Goal: Task Accomplishment & Management: Manage account settings

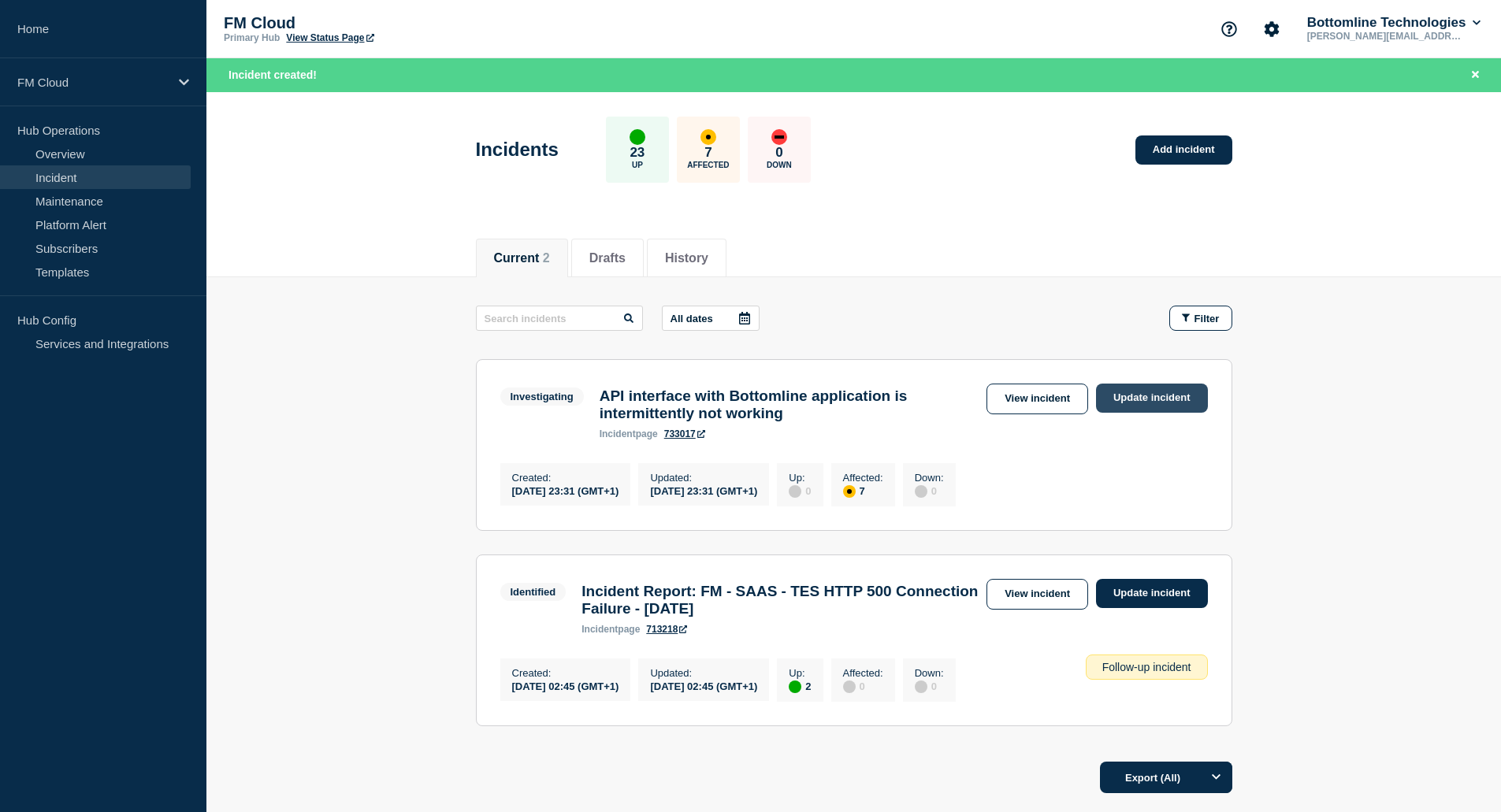
click at [1169, 394] on link "Update incident" at bounding box center [1152, 398] width 112 height 29
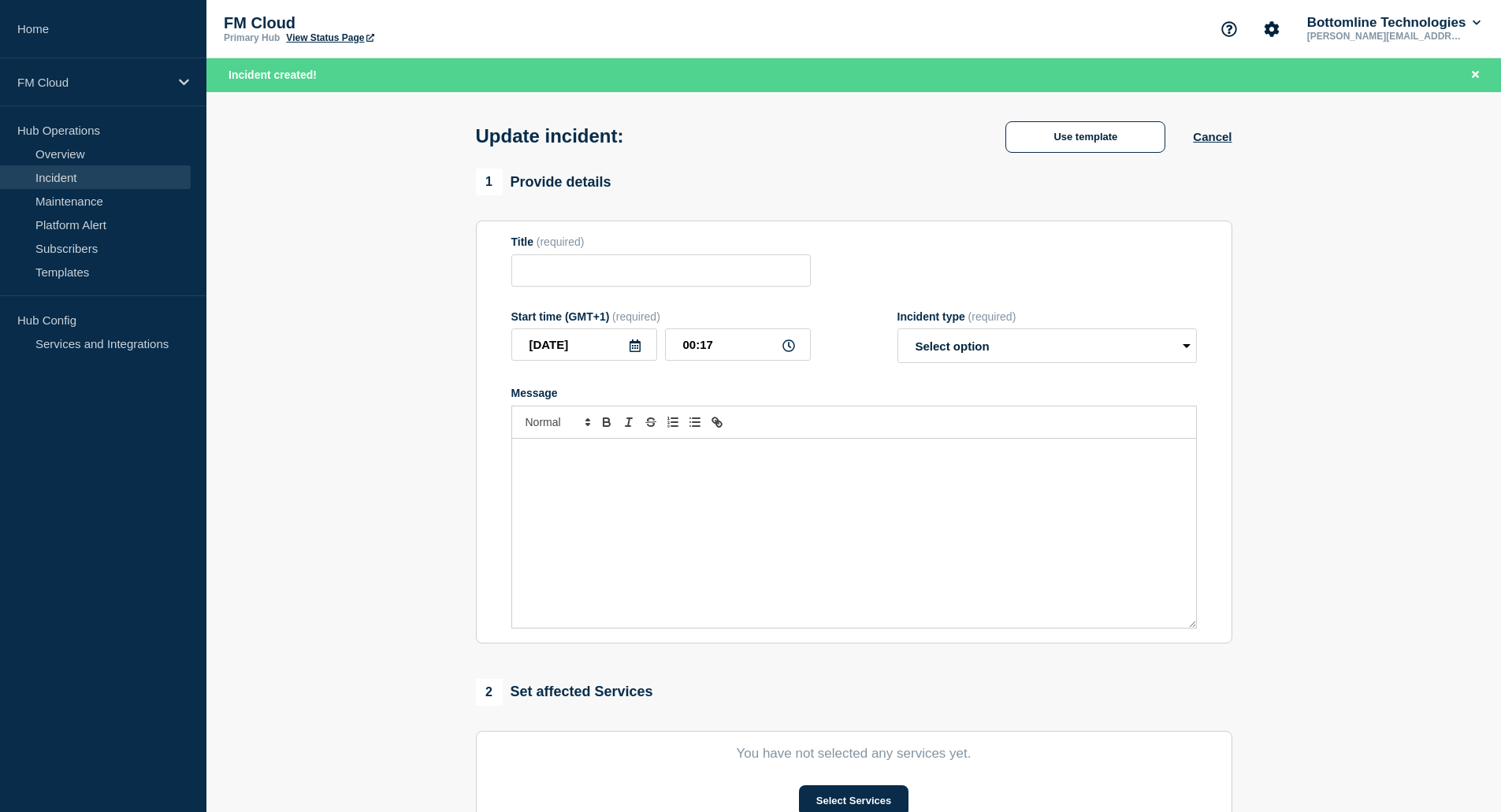
type input "API interface with Bottomline application is intermittently not working"
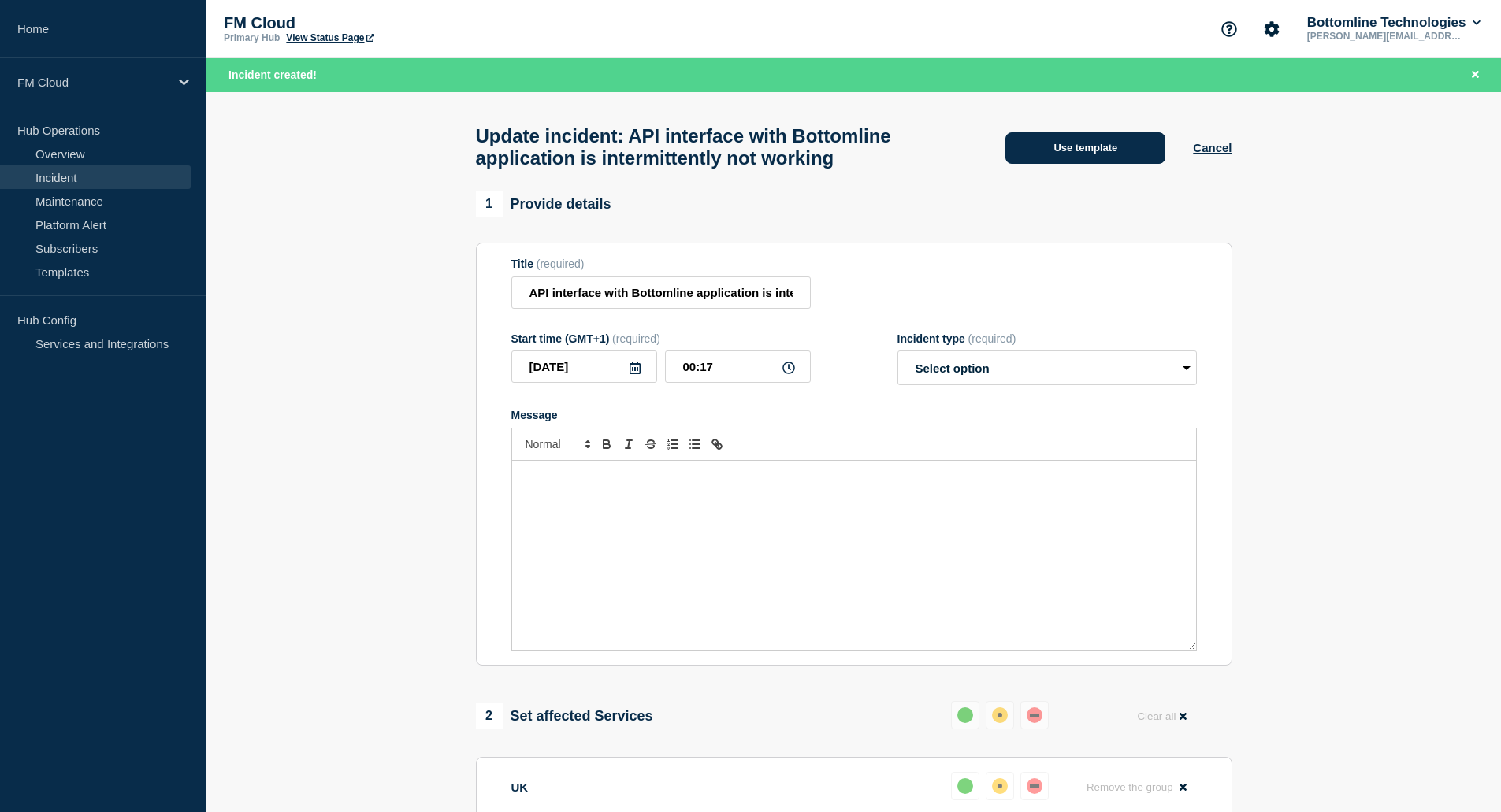
click at [1087, 150] on button "Use template" at bounding box center [1085, 147] width 160 height 31
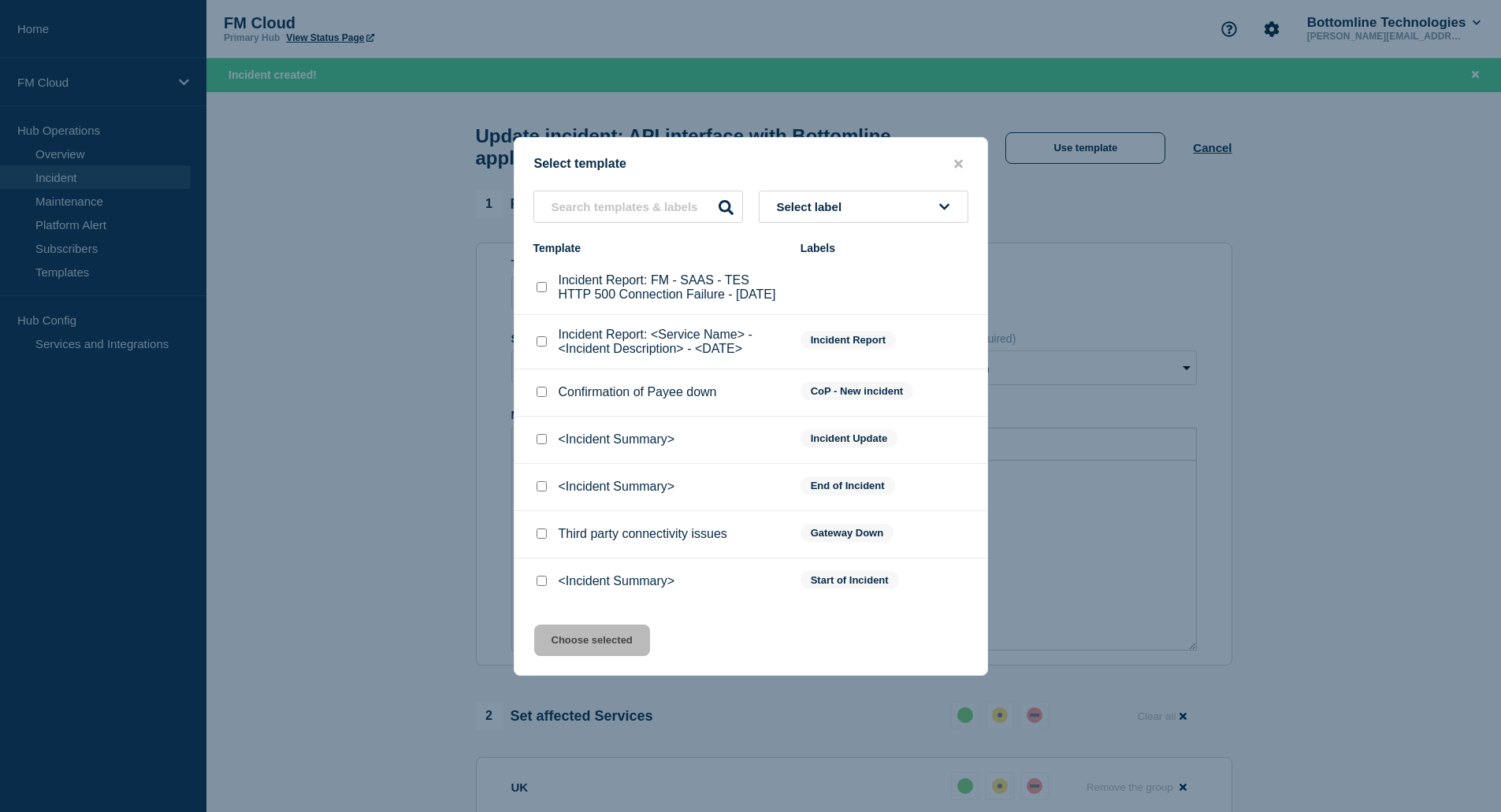
click at [545, 444] on input "<Incident Summary> checkbox" at bounding box center [542, 439] width 10 height 10
checkbox input "true"
click at [589, 648] on button "Choose selected" at bounding box center [592, 640] width 116 height 31
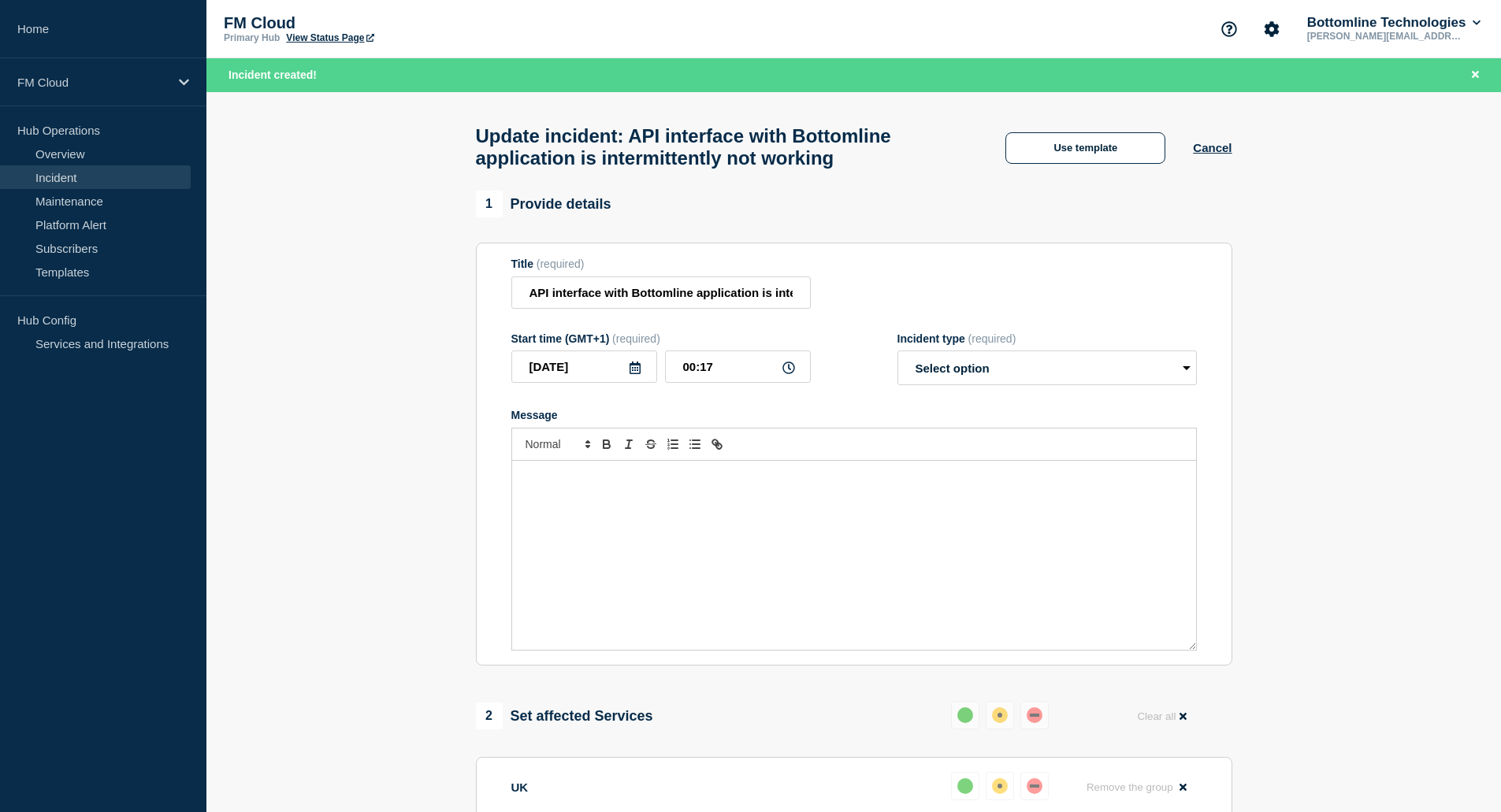
select select "investigating"
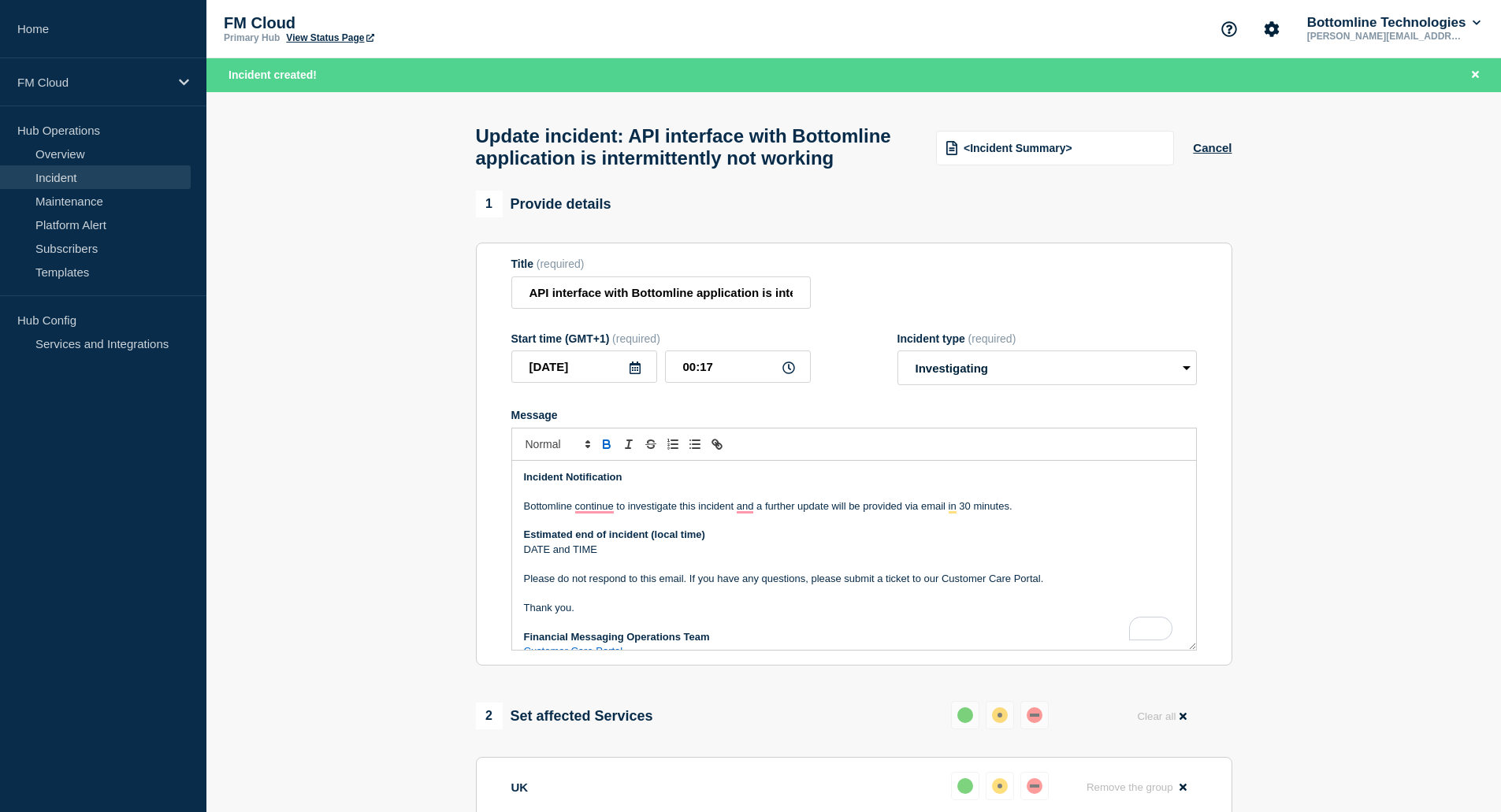
click at [1025, 513] on p "Bottomline continue to investigate this incident and a further update will be p…" at bounding box center [854, 507] width 660 height 14
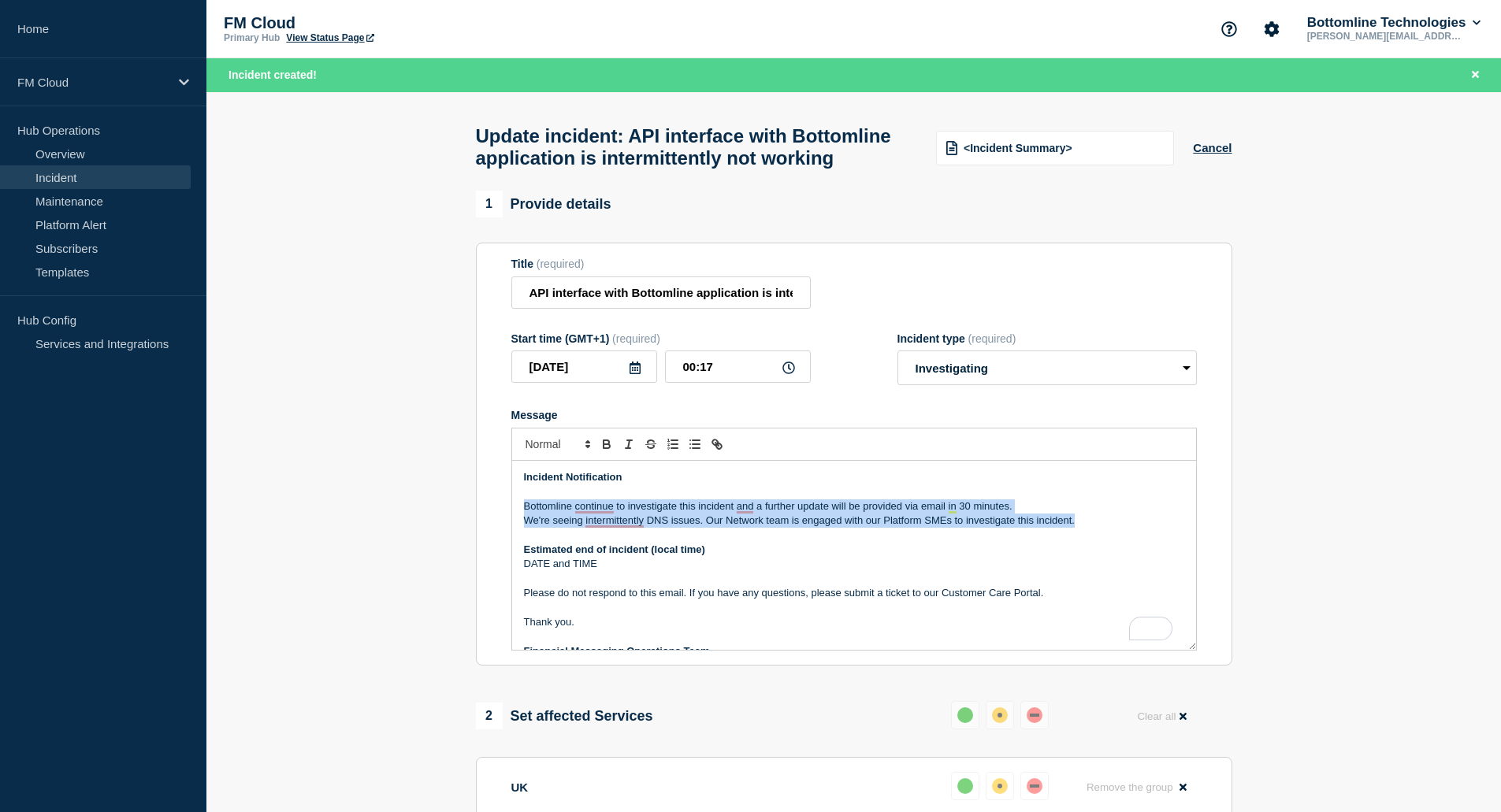
click at [522, 539] on div "Incident Notification Bottomline continue to investigate this incident and a fu…" at bounding box center [854, 555] width 684 height 189
copy div "Bottomline continue to investigate this incident and a further update will be p…"
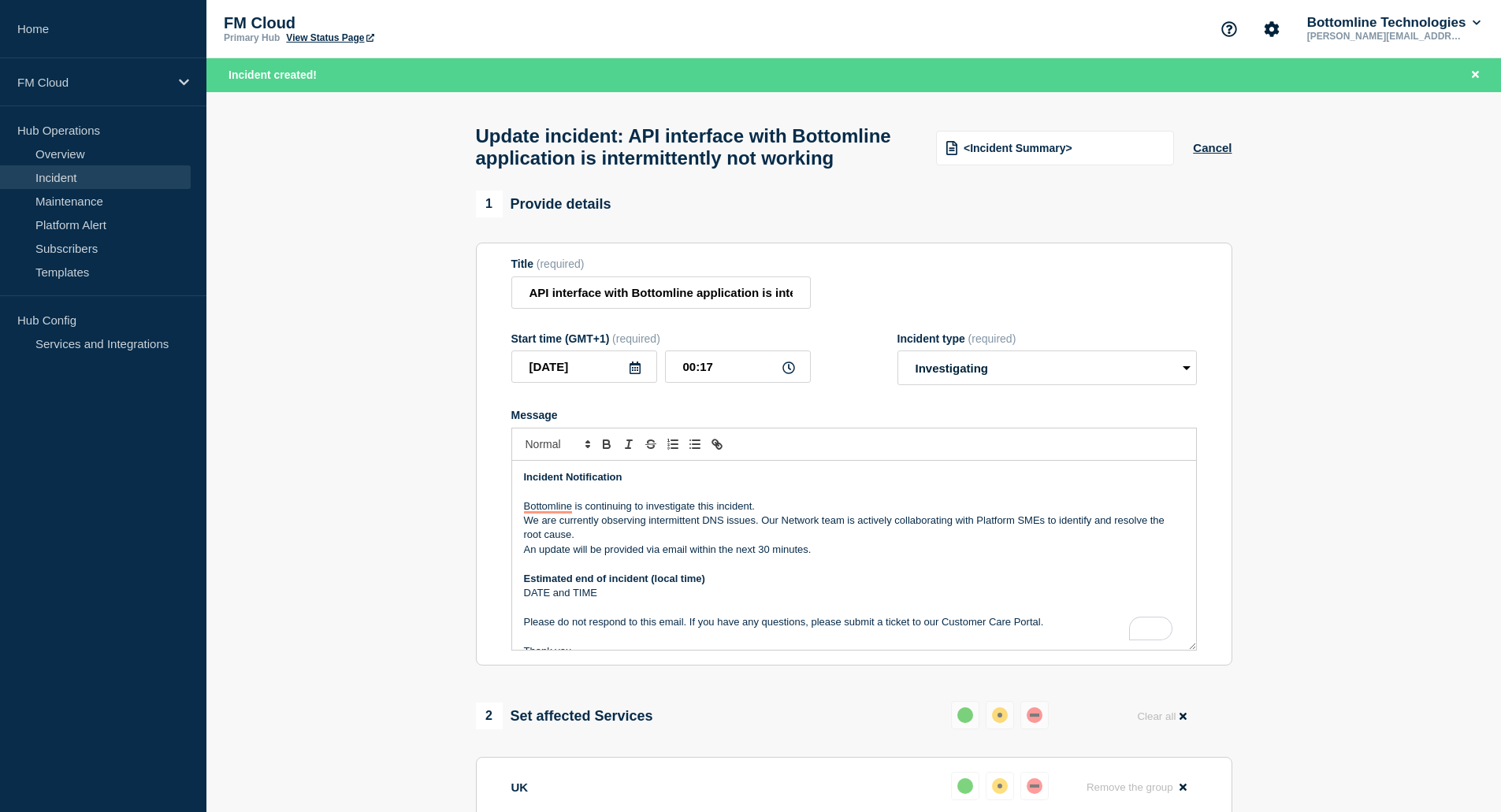
click at [533, 600] on p "DATE and TIME" at bounding box center [854, 593] width 660 height 14
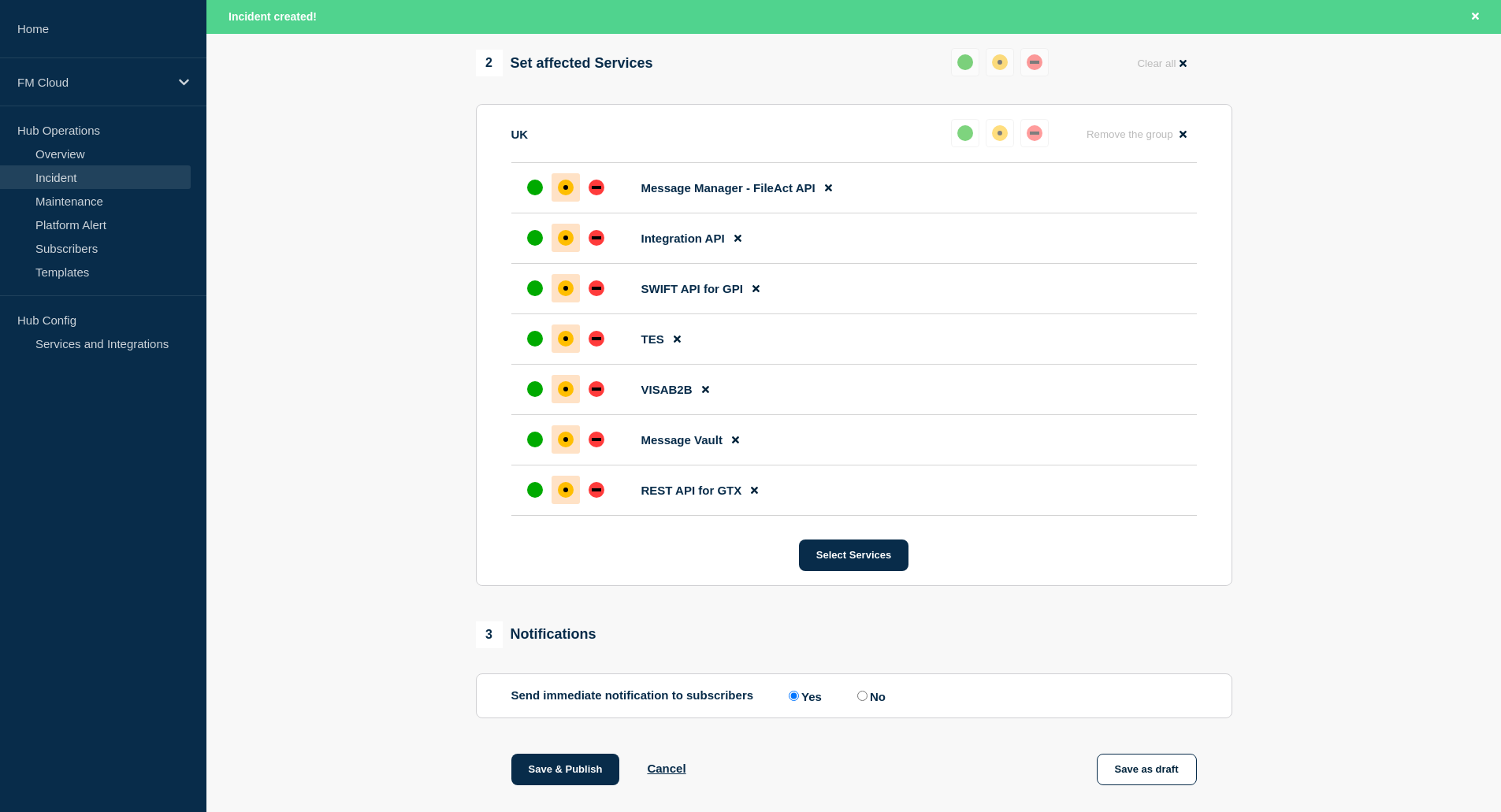
scroll to position [855, 0]
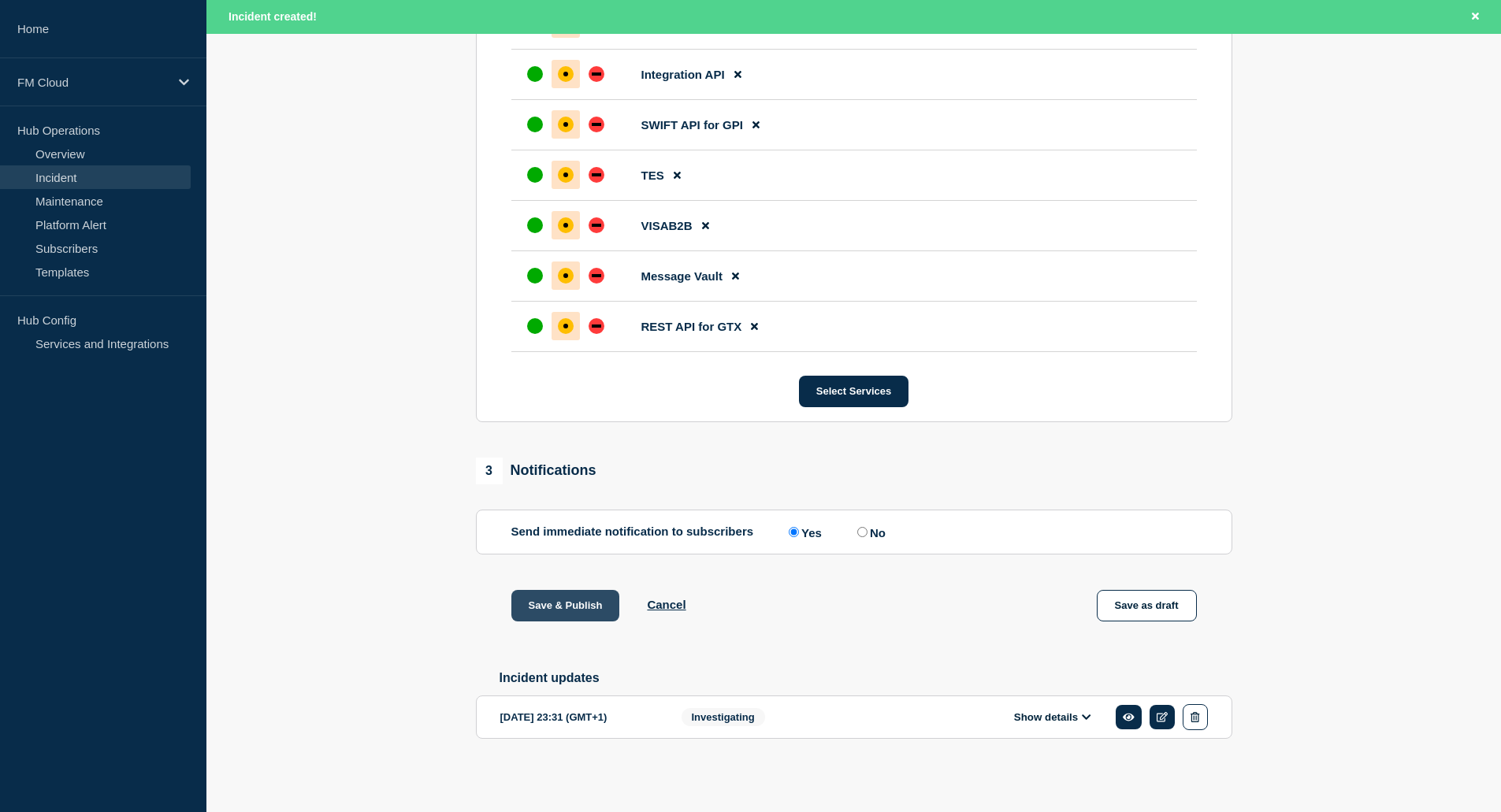
click at [569, 600] on button "Save & Publish" at bounding box center [565, 605] width 109 height 31
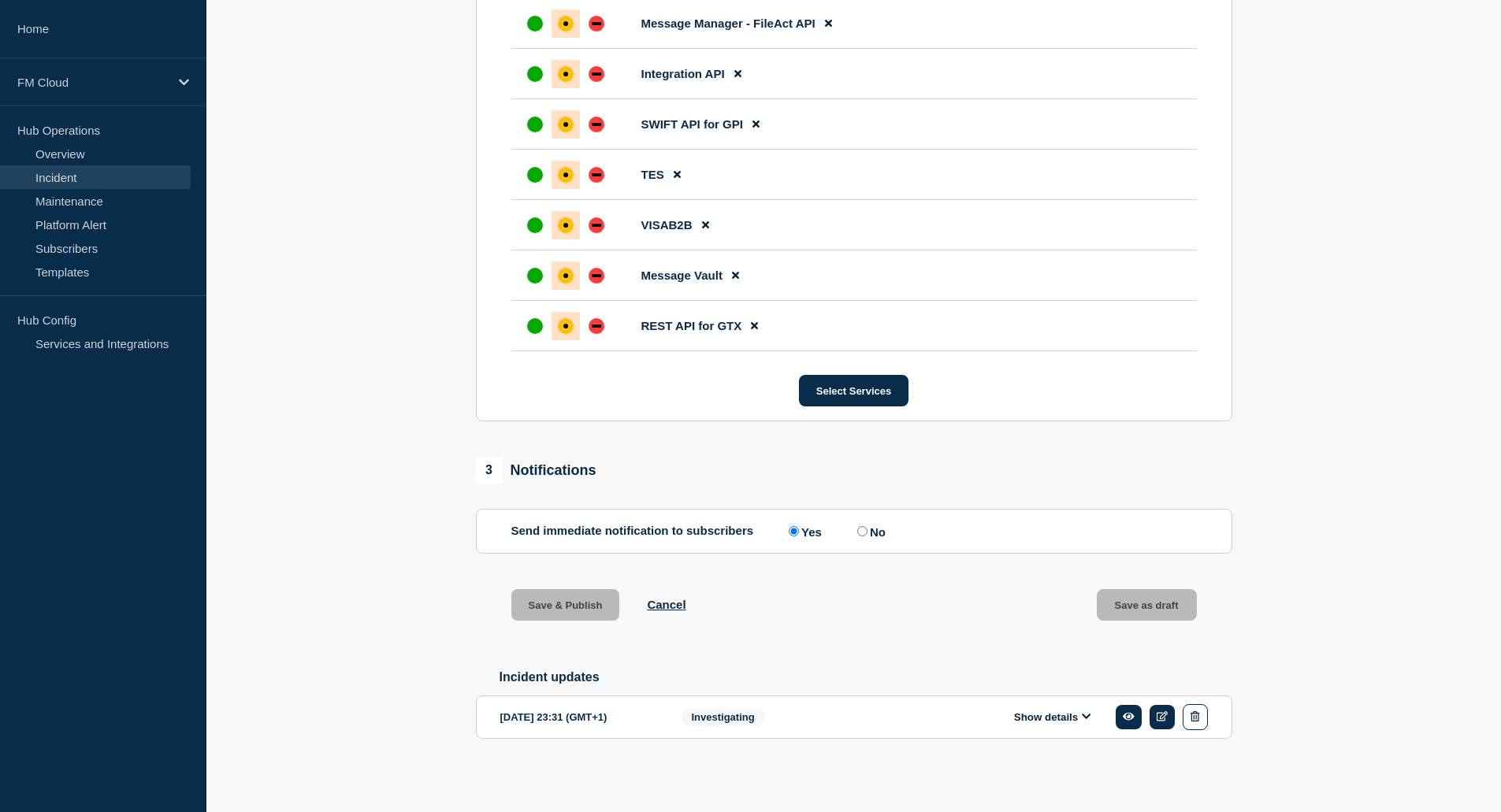
scroll to position [822, 0]
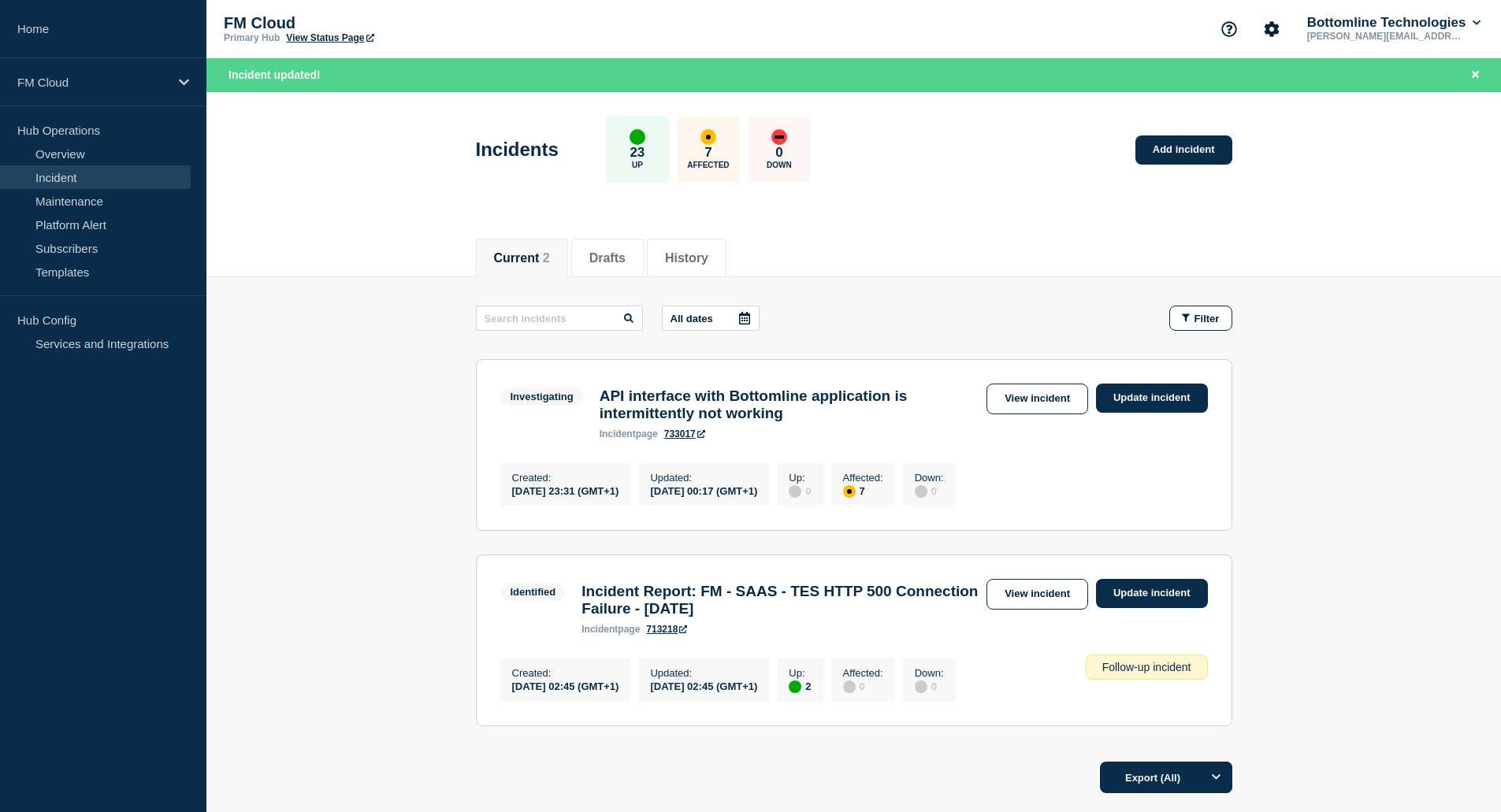
click at [289, 622] on main "All dates Filter Investigating 7 Affected API interface with Bottomline applica…" at bounding box center [854, 513] width 1295 height 472
click at [1122, 398] on link "Update incident" at bounding box center [1152, 398] width 112 height 29
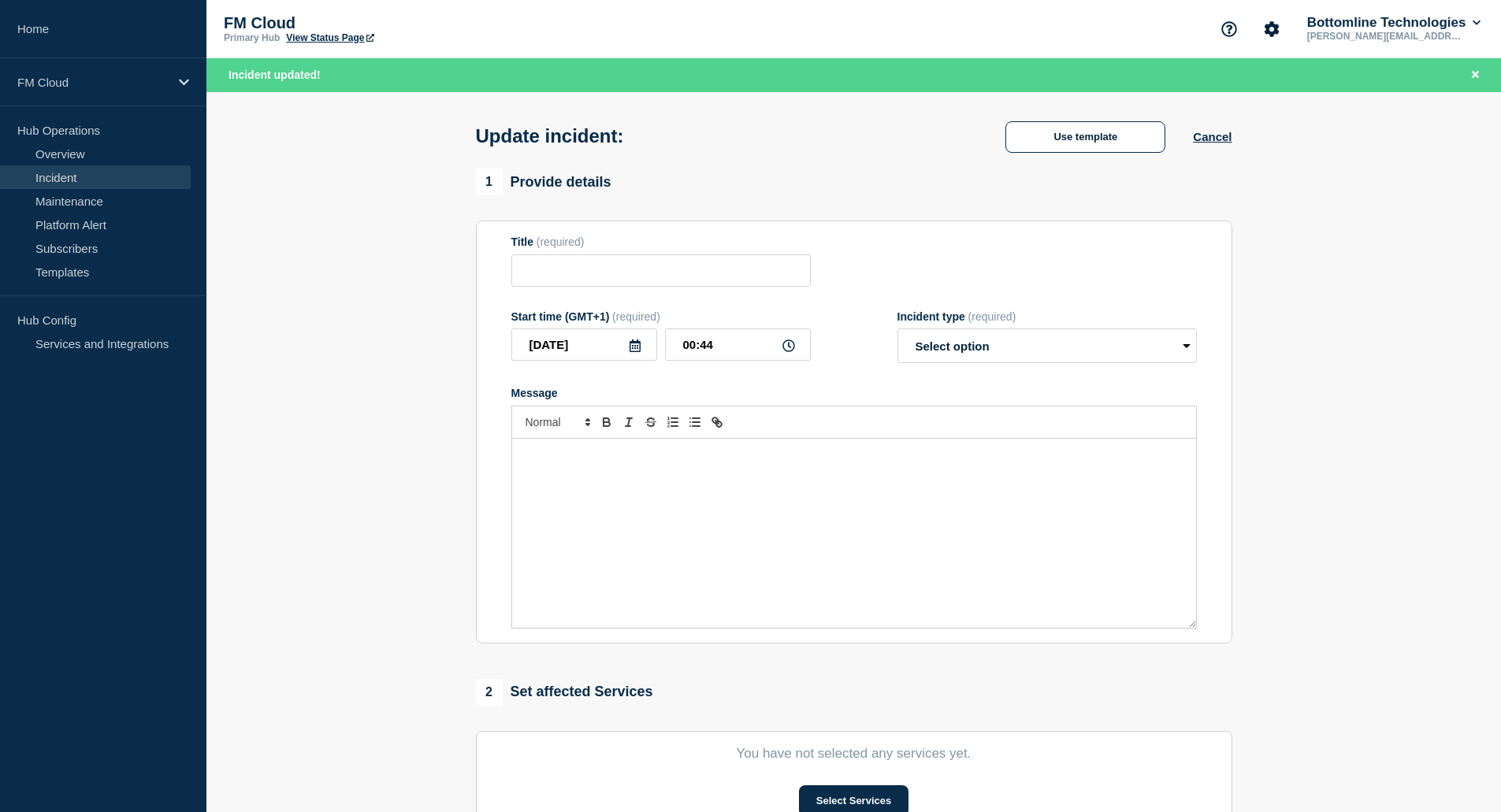
type input "API interface with Bottomline application is intermittently not working"
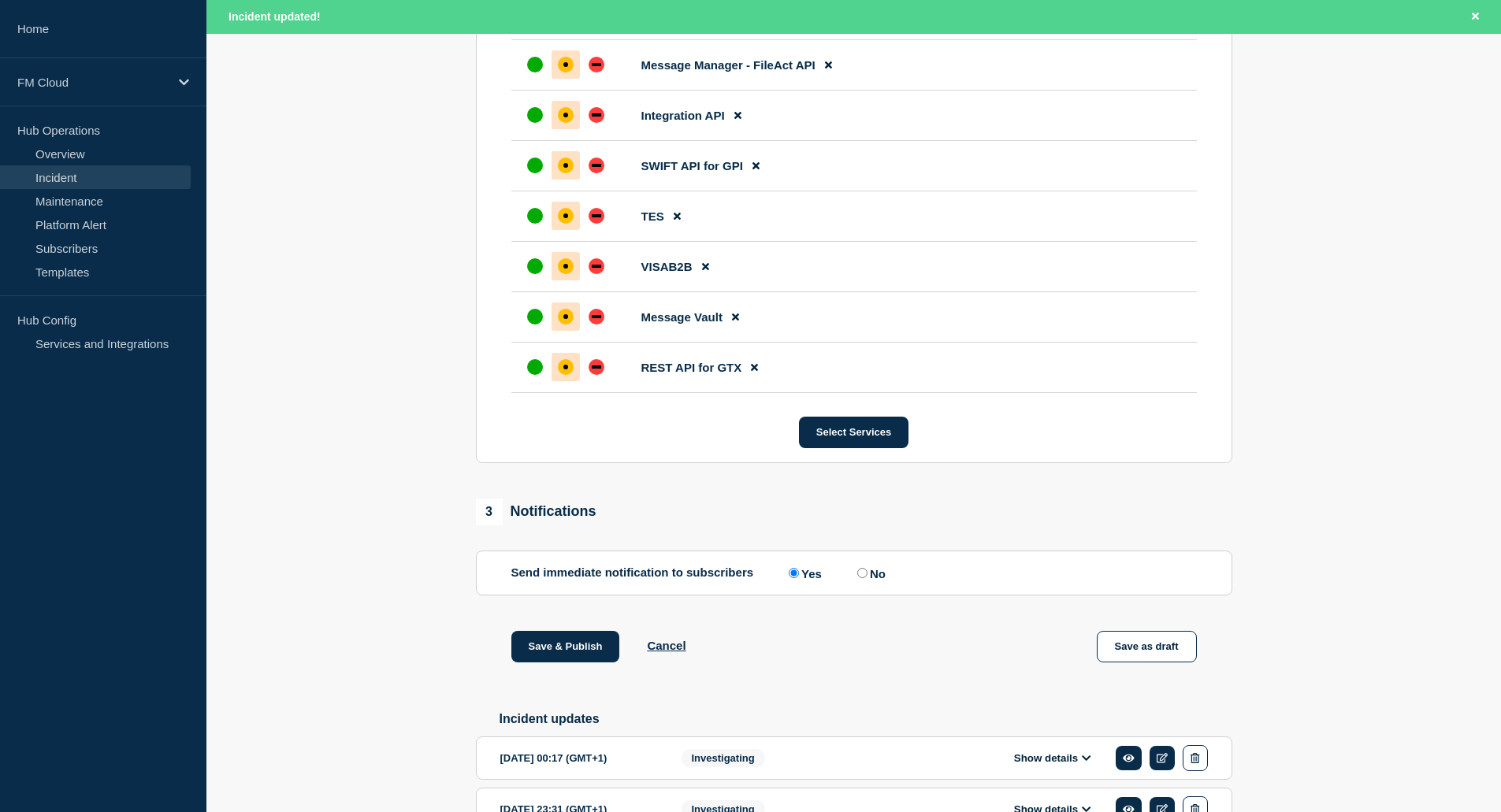
scroll to position [880, 0]
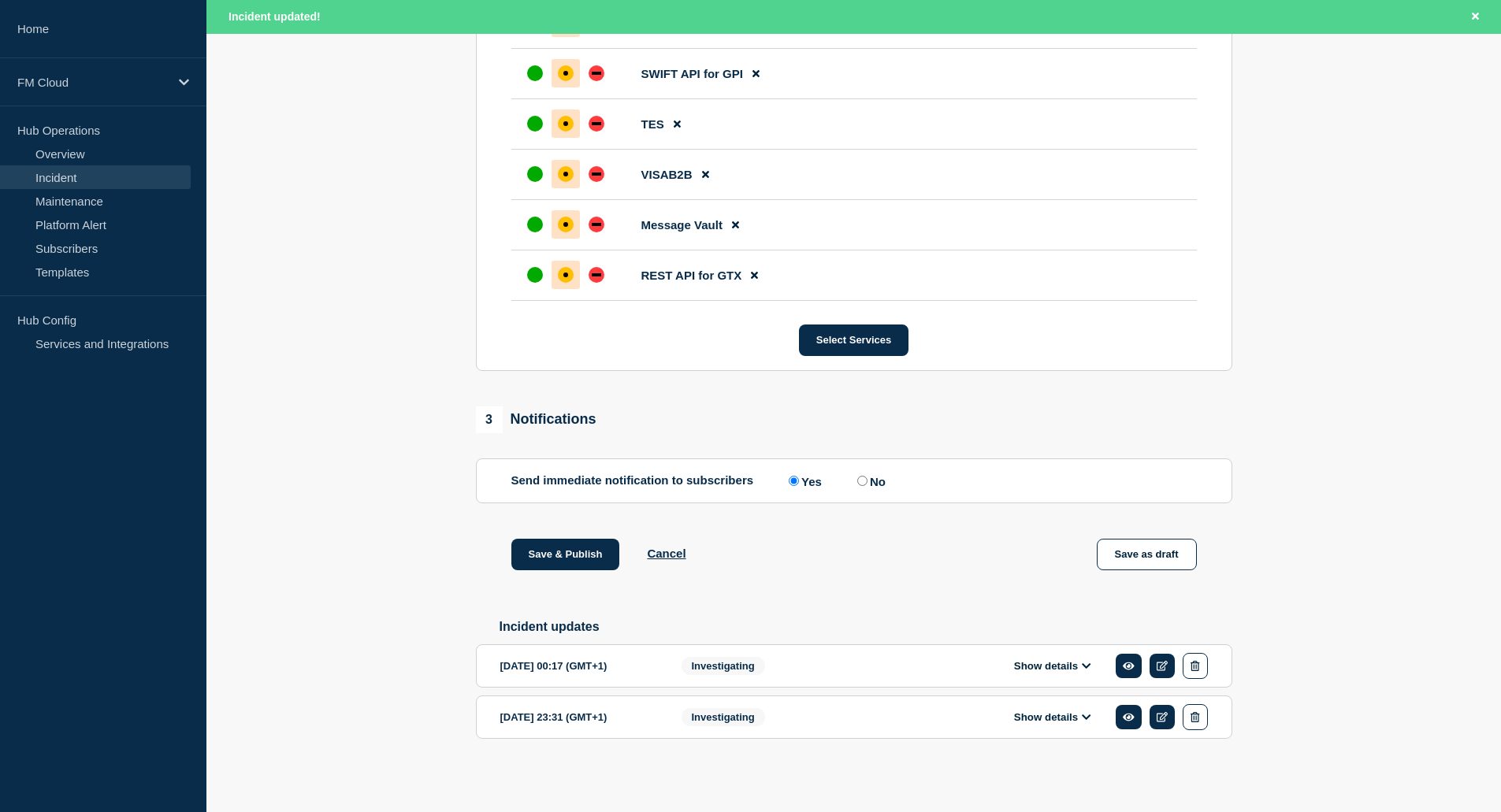
click at [1085, 665] on icon at bounding box center [1086, 666] width 9 height 6
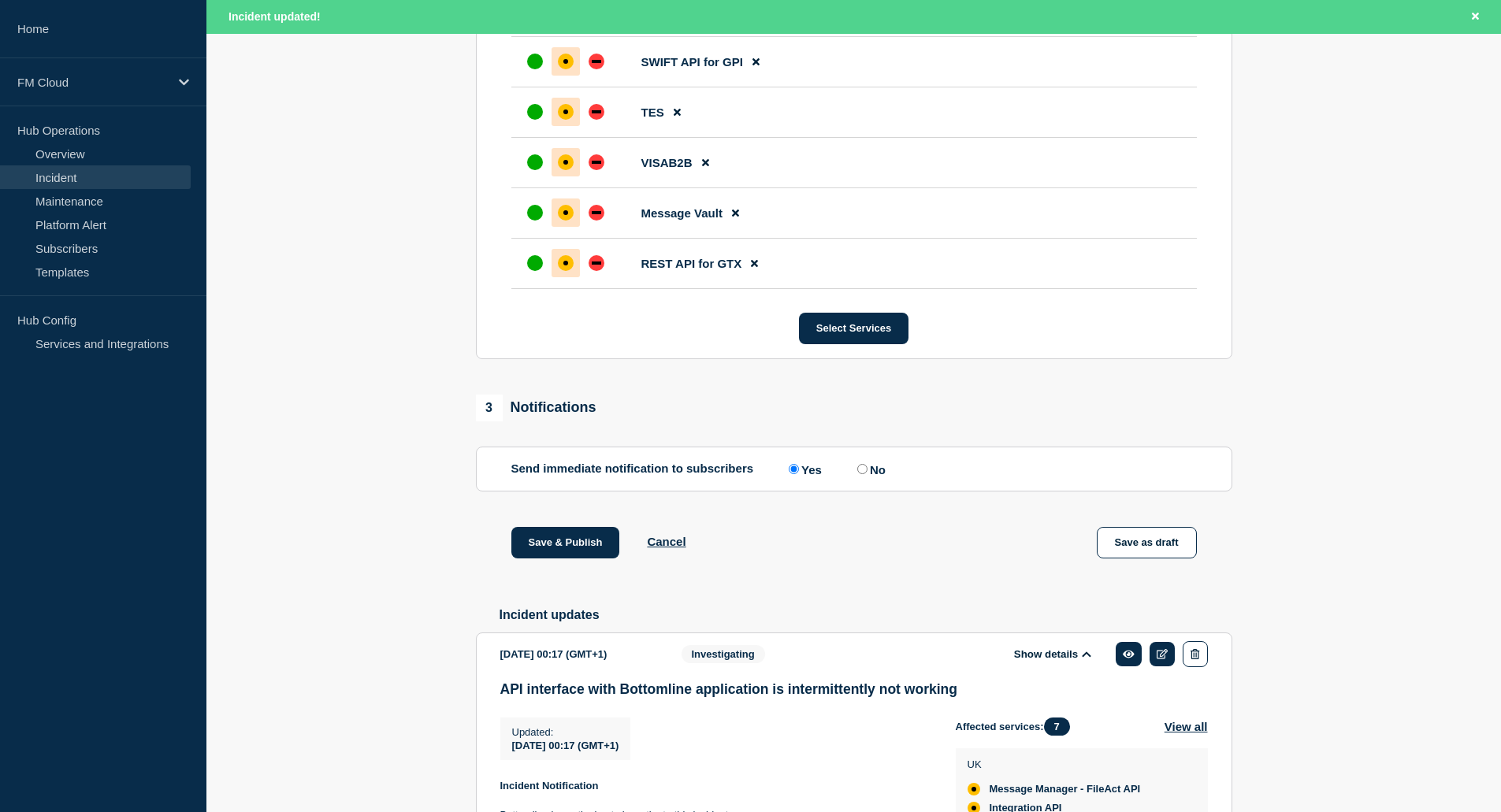
scroll to position [1254, 0]
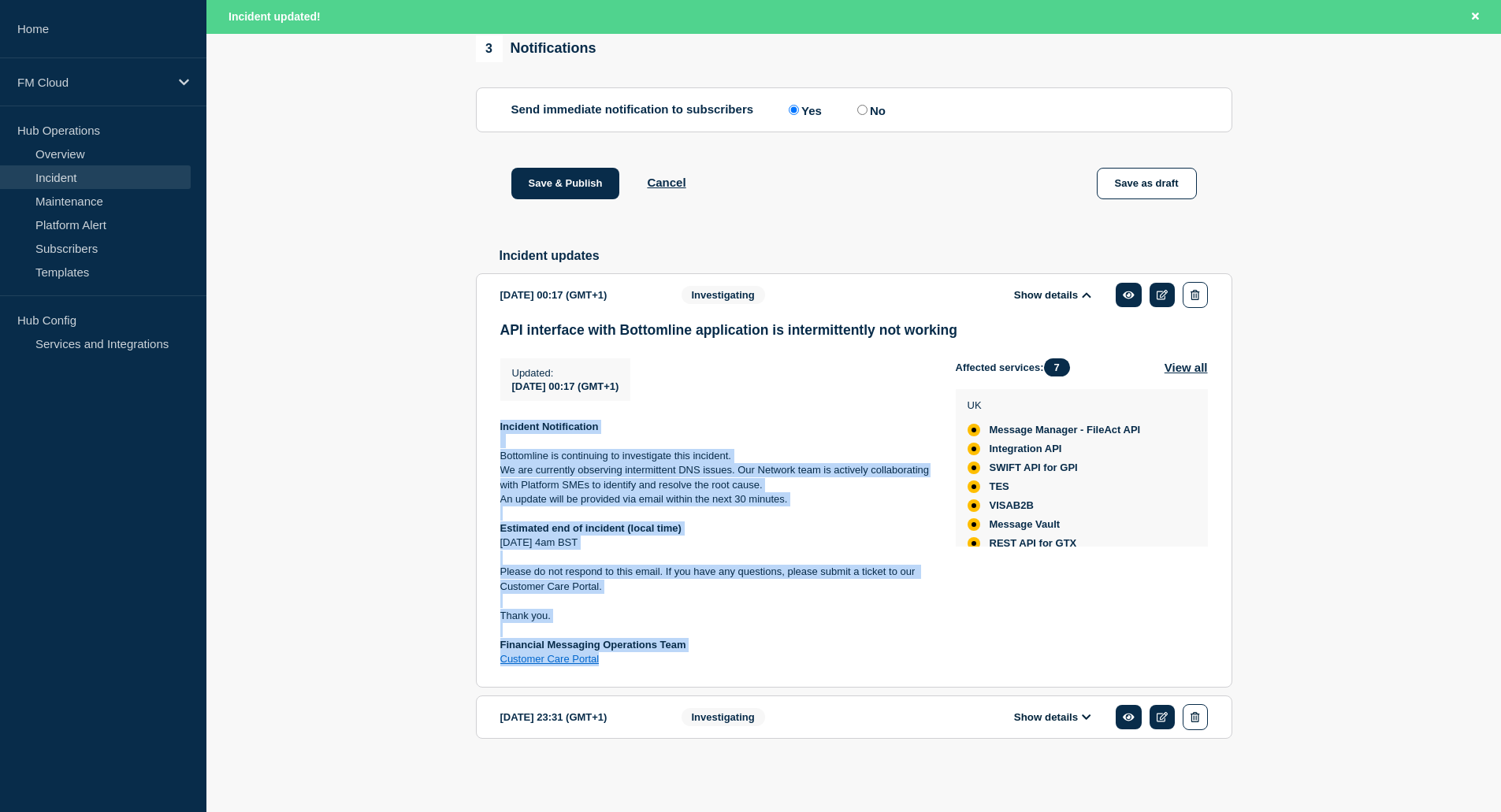
drag, startPoint x: 612, startPoint y: 659, endPoint x: 482, endPoint y: 430, distance: 263.3
click at [482, 430] on section "[DATE] 00:17 (GMT+1) Show details Investigating API interface with Bottomline a…" at bounding box center [854, 480] width 757 height 414
copy div "Incident Notification Bottomline is continuing to investigate this incident. We…"
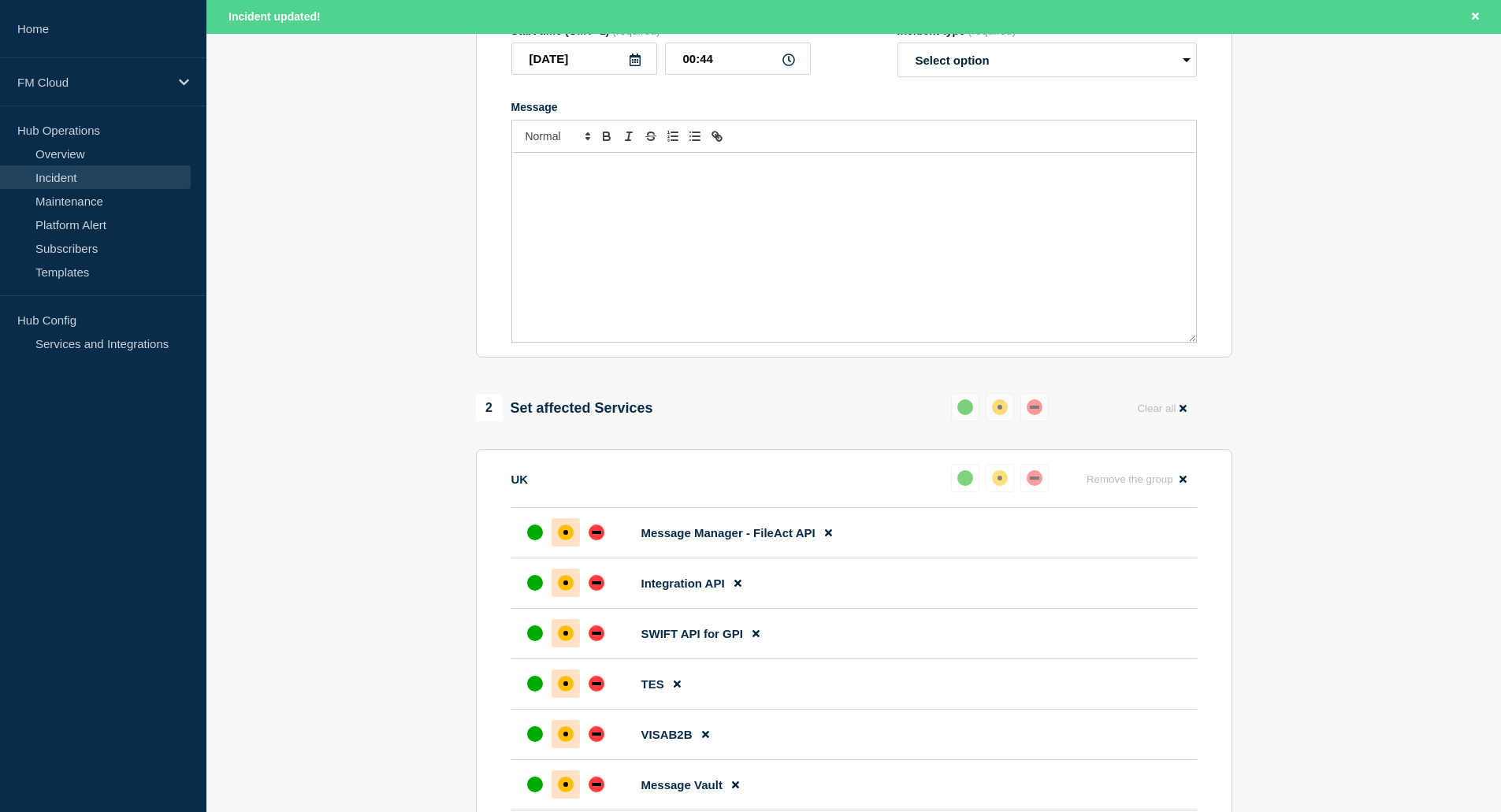
scroll to position [0, 0]
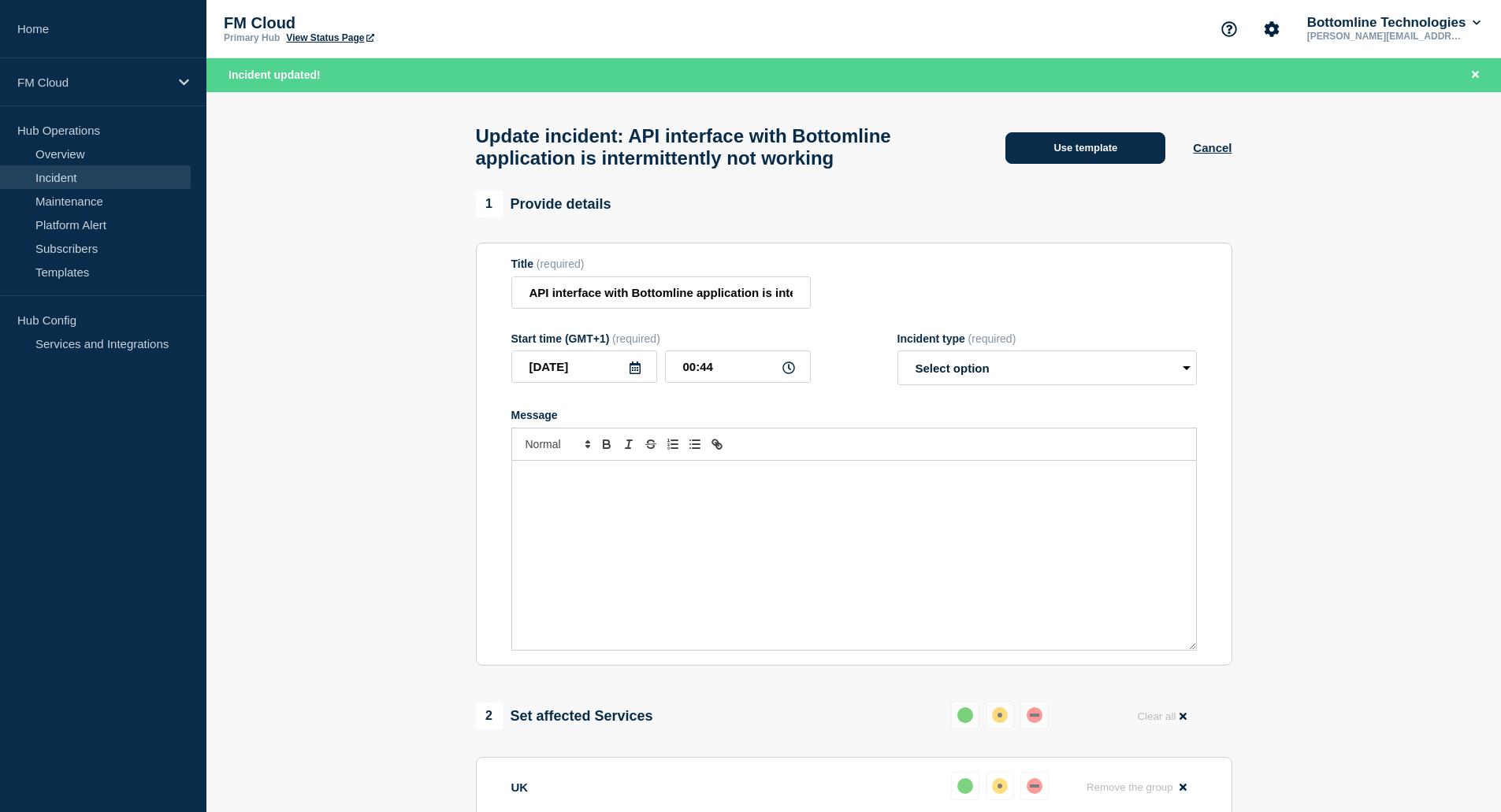
click at [1069, 153] on button "Use template" at bounding box center [1085, 147] width 160 height 31
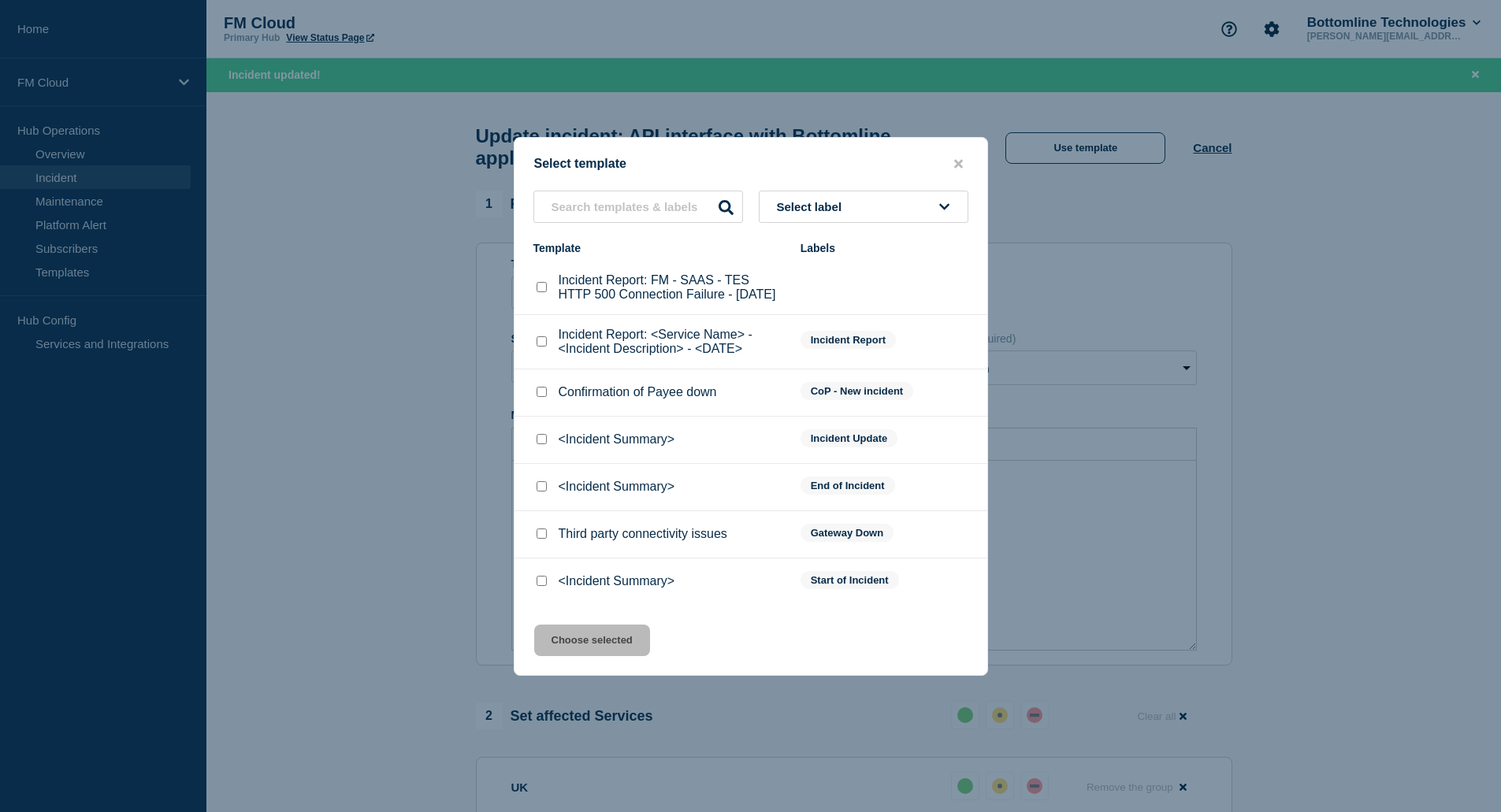
click at [545, 444] on input "<Incident Summary> checkbox" at bounding box center [542, 439] width 10 height 10
checkbox input "true"
drag, startPoint x: 582, startPoint y: 648, endPoint x: 614, endPoint y: 631, distance: 36.2
click at [583, 648] on button "Choose selected" at bounding box center [592, 640] width 116 height 31
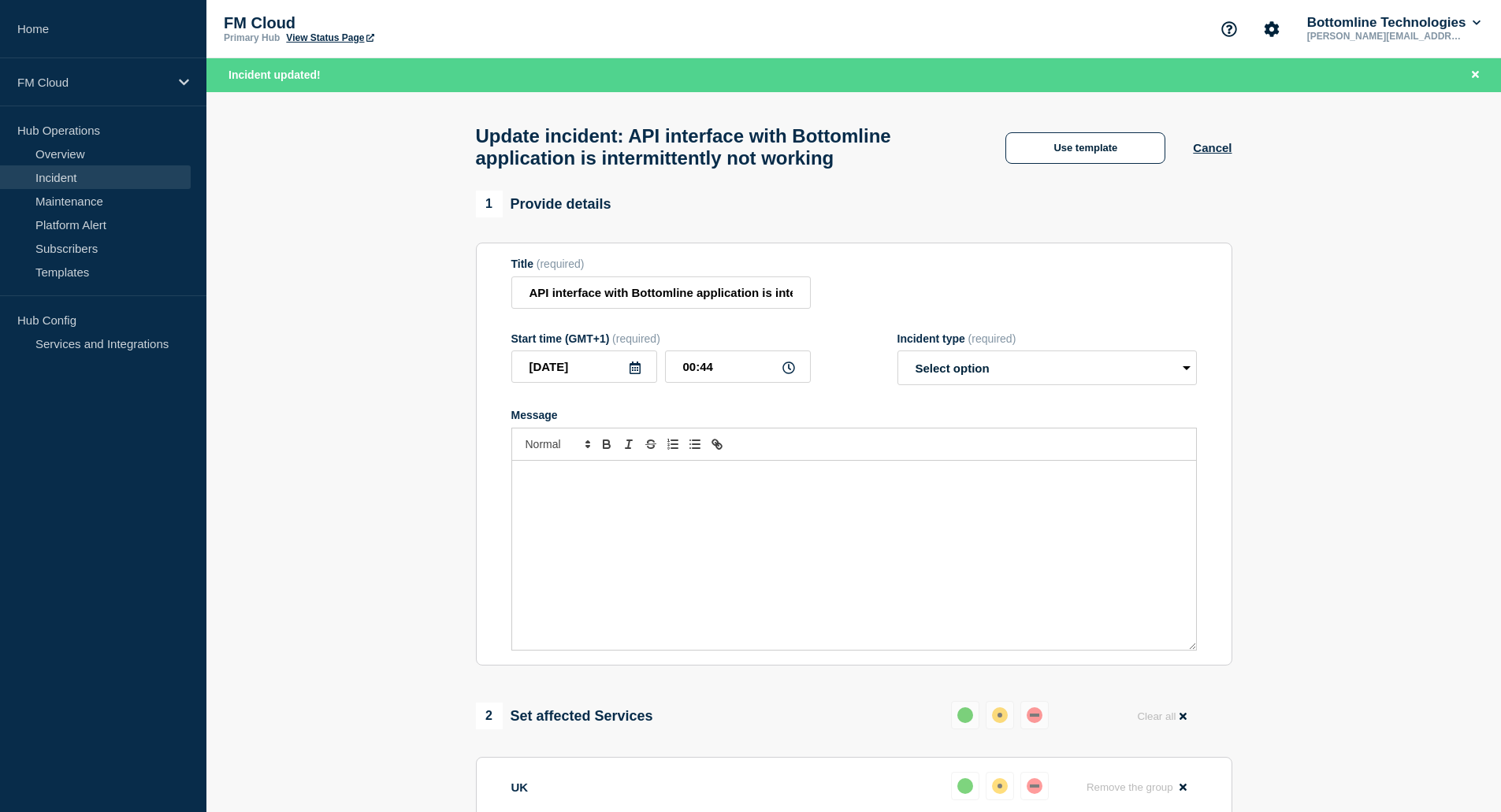
select select "investigating"
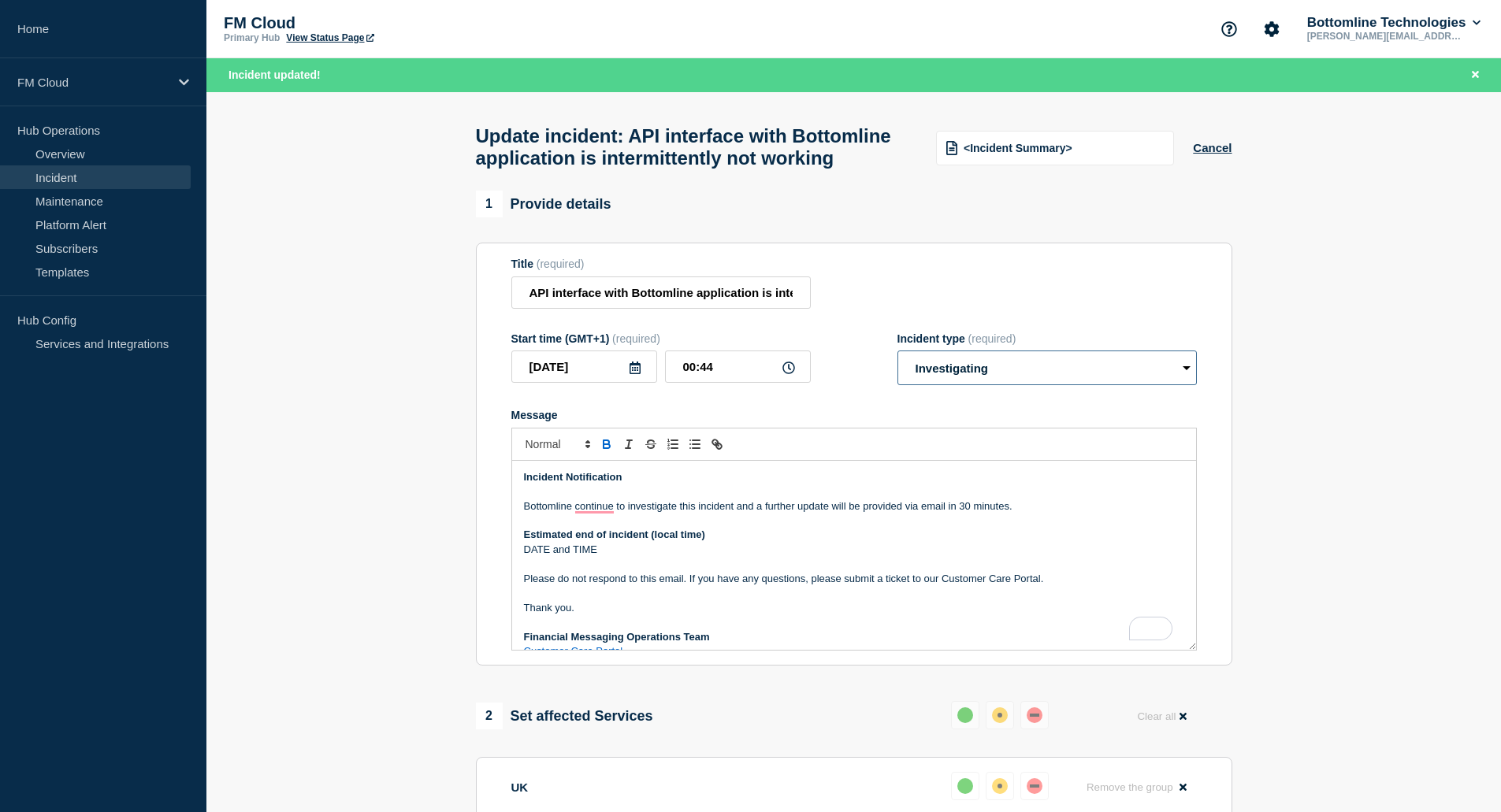
click at [938, 385] on select "Select option Investigating Identified Monitoring Resolved" at bounding box center [1047, 368] width 299 height 35
click at [790, 542] on p "Estimated end of incident (local time)" at bounding box center [854, 535] width 660 height 14
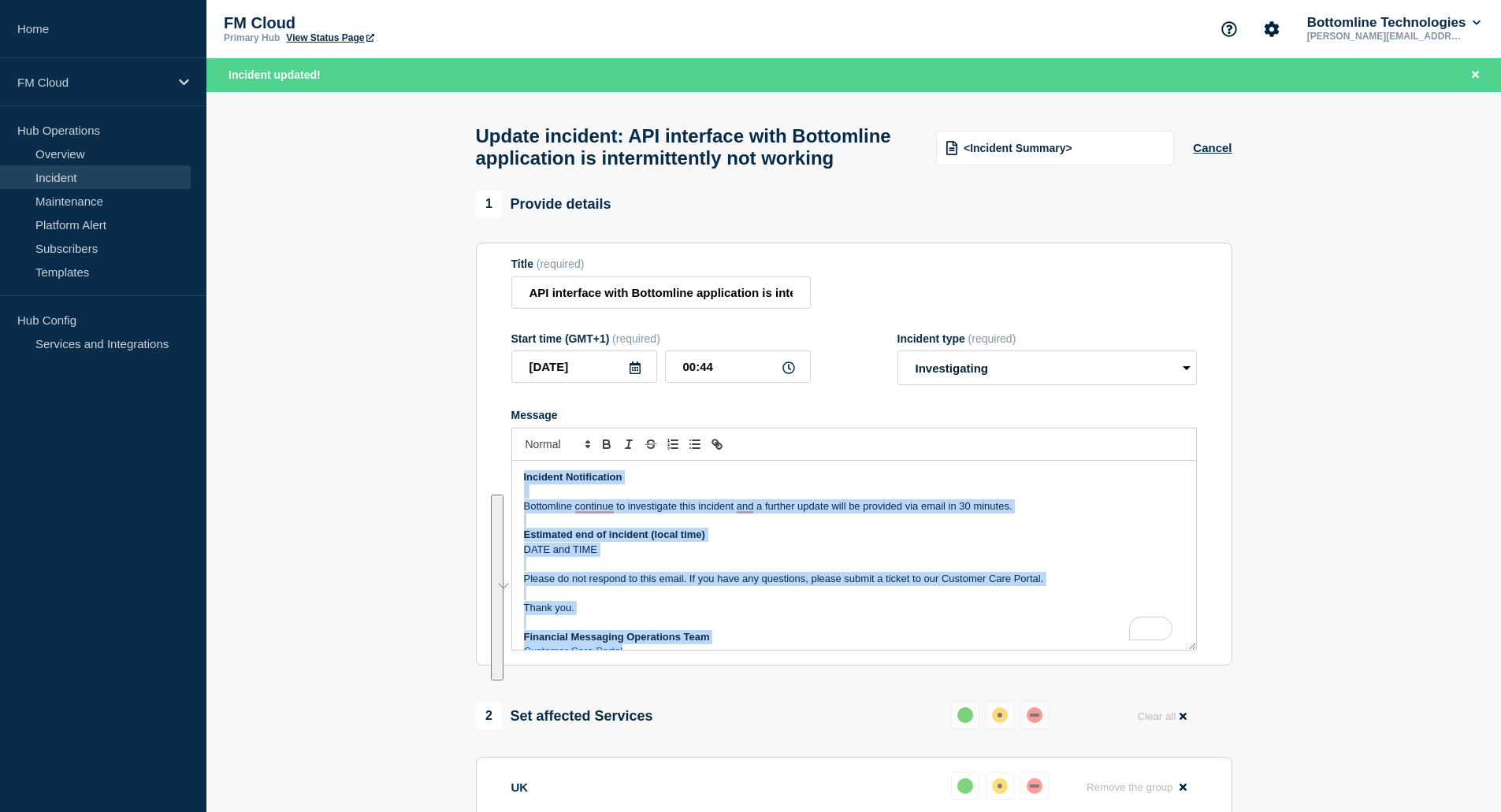
copy div "Incident Notification Bottomline continue to investigate this incident and a fu…"
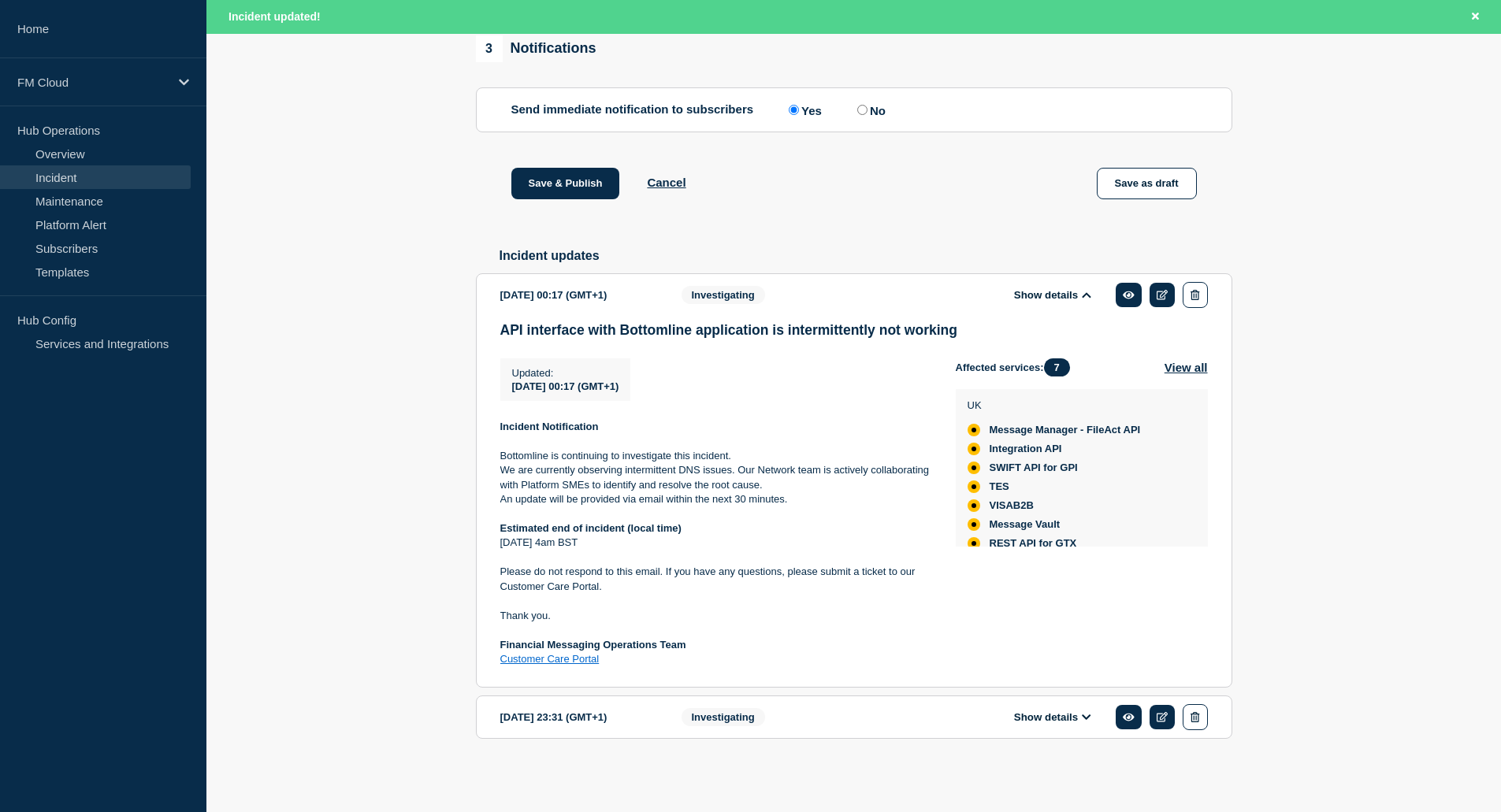
scroll to position [1280, 0]
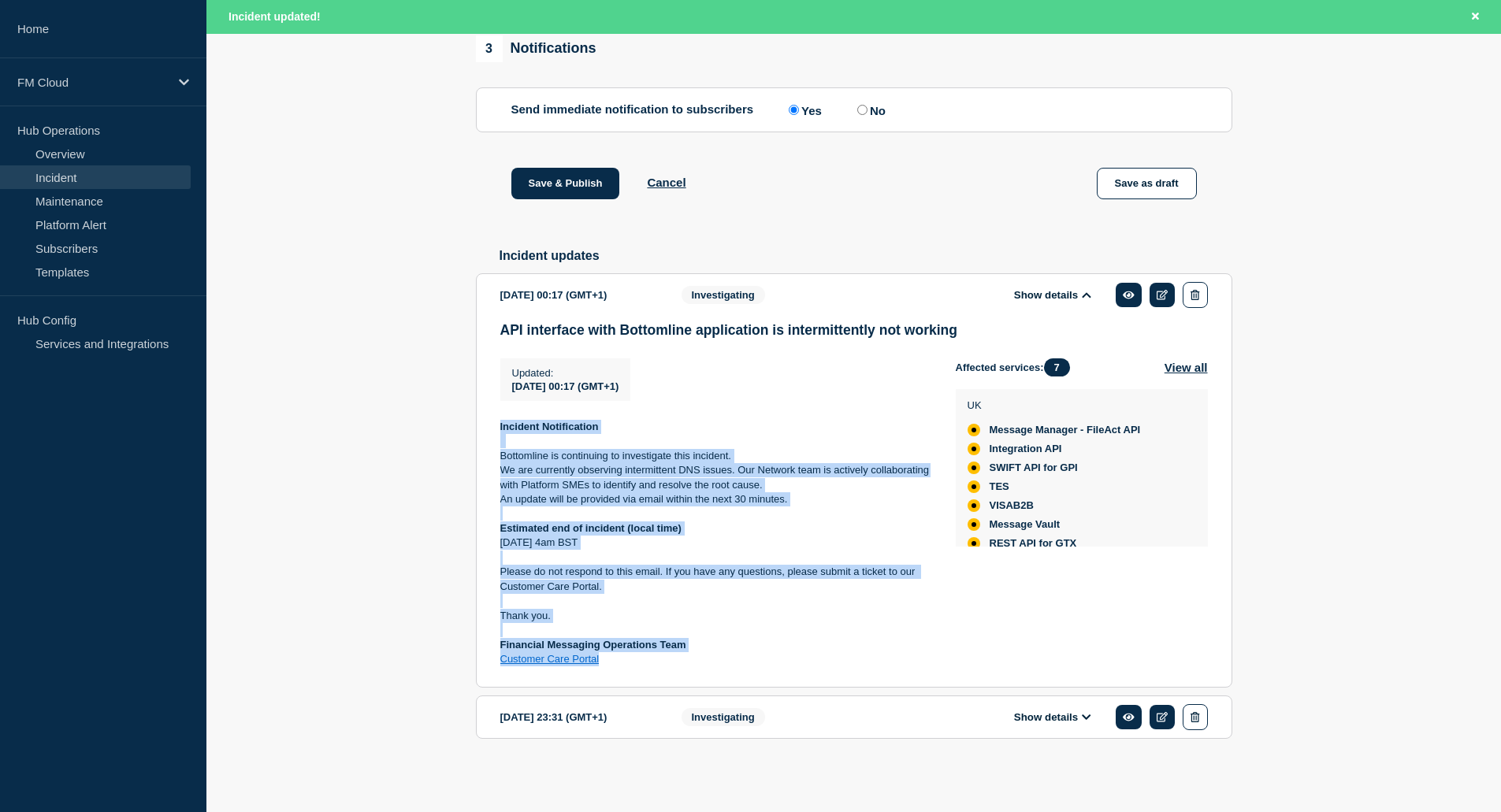
drag, startPoint x: 612, startPoint y: 659, endPoint x: 477, endPoint y: 426, distance: 269.3
click at [477, 426] on section "[DATE] 00:17 (GMT+1) Show details Investigating API interface with Bottomline a…" at bounding box center [854, 480] width 757 height 414
copy div "Incident Notification Bottomline is continuing to investigate this incident. We…"
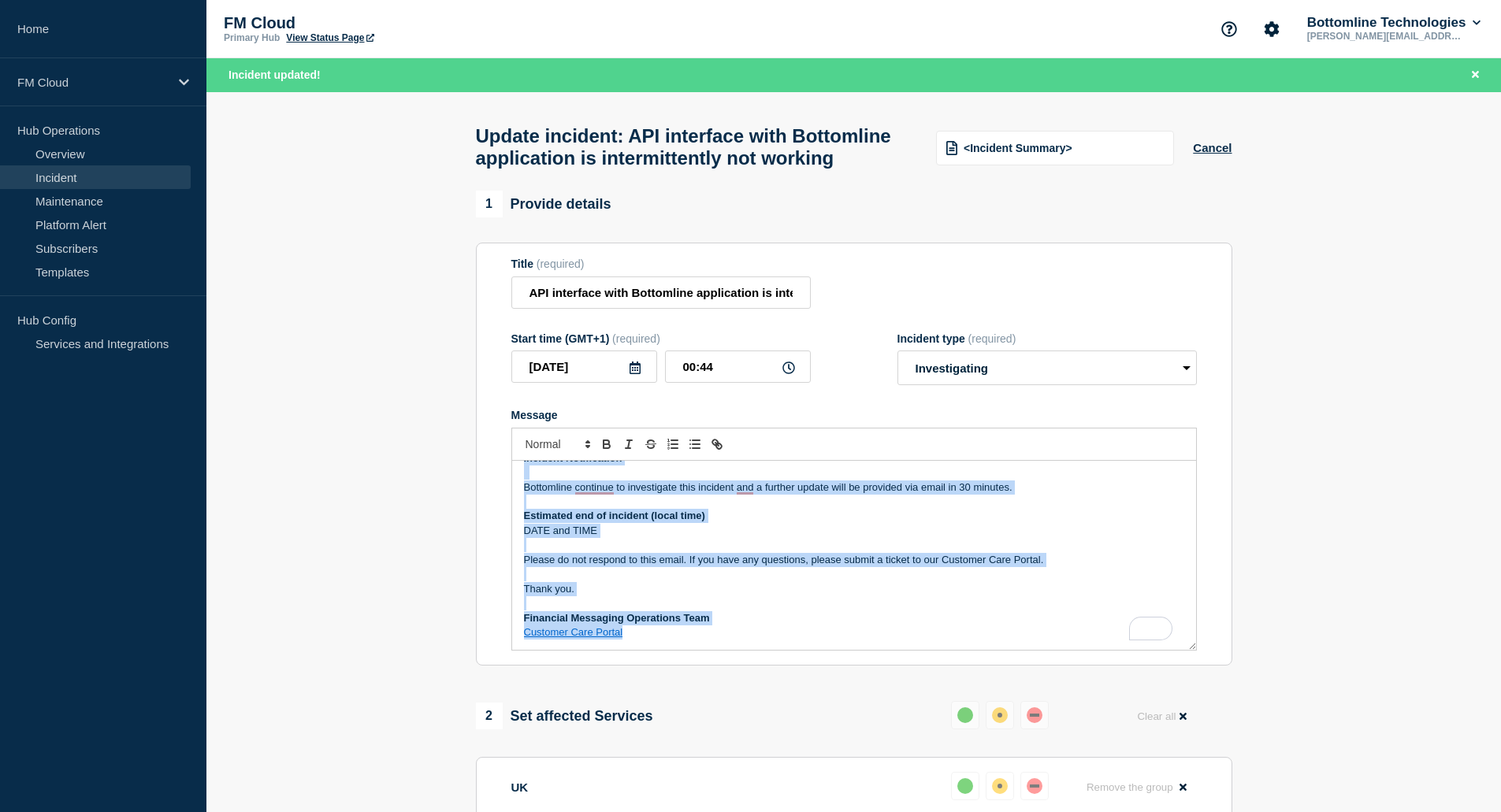
scroll to position [0, 0]
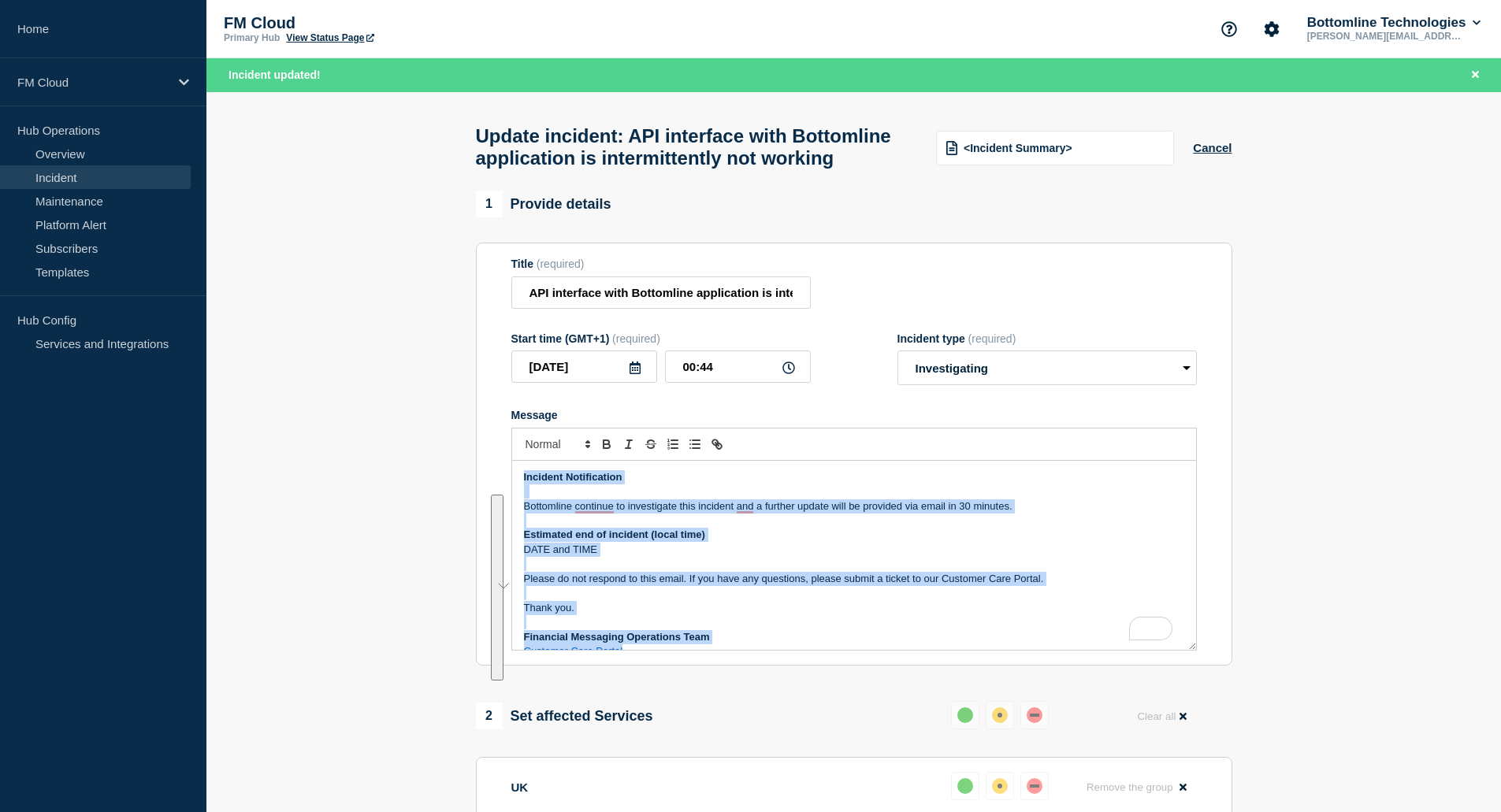
drag, startPoint x: 635, startPoint y: 666, endPoint x: 513, endPoint y: 499, distance: 206.8
click at [512, 500] on div "Incident Notification Bottomline continue to investigate this incident and a fu…" at bounding box center [854, 555] width 684 height 189
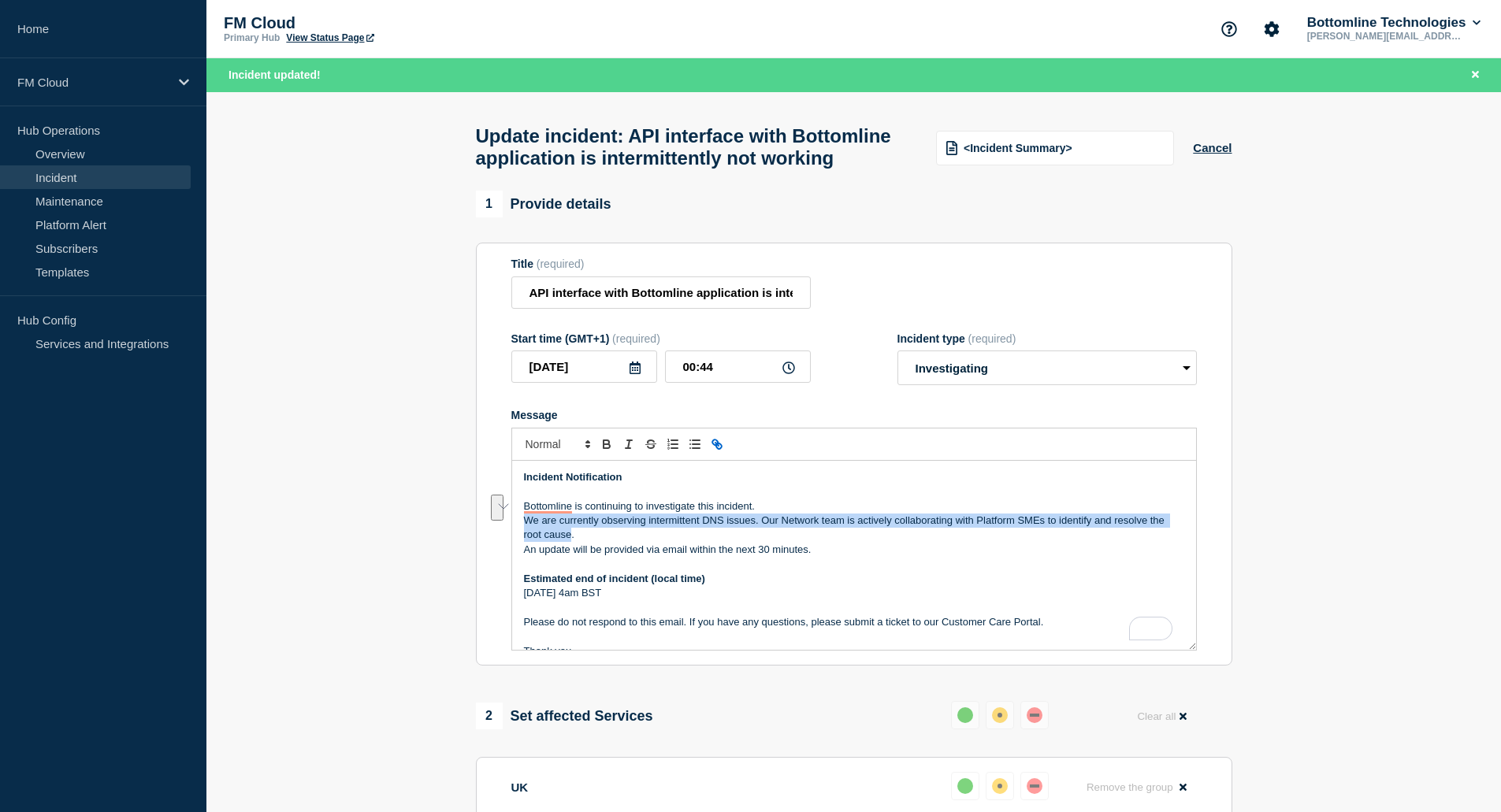
drag, startPoint x: 524, startPoint y: 554, endPoint x: 570, endPoint y: 568, distance: 48.1
click at [570, 543] on p "We are currently observing intermittent DNS issues. Our Network team is activel…" at bounding box center [854, 528] width 660 height 29
click at [760, 543] on p "We are currently observing intermittent DNS issues. Our Network team is activel…" at bounding box center [854, 528] width 660 height 29
click at [767, 543] on p "We are currently observing intermittent DNS issues. Our Network team is activel…" at bounding box center [854, 528] width 660 height 29
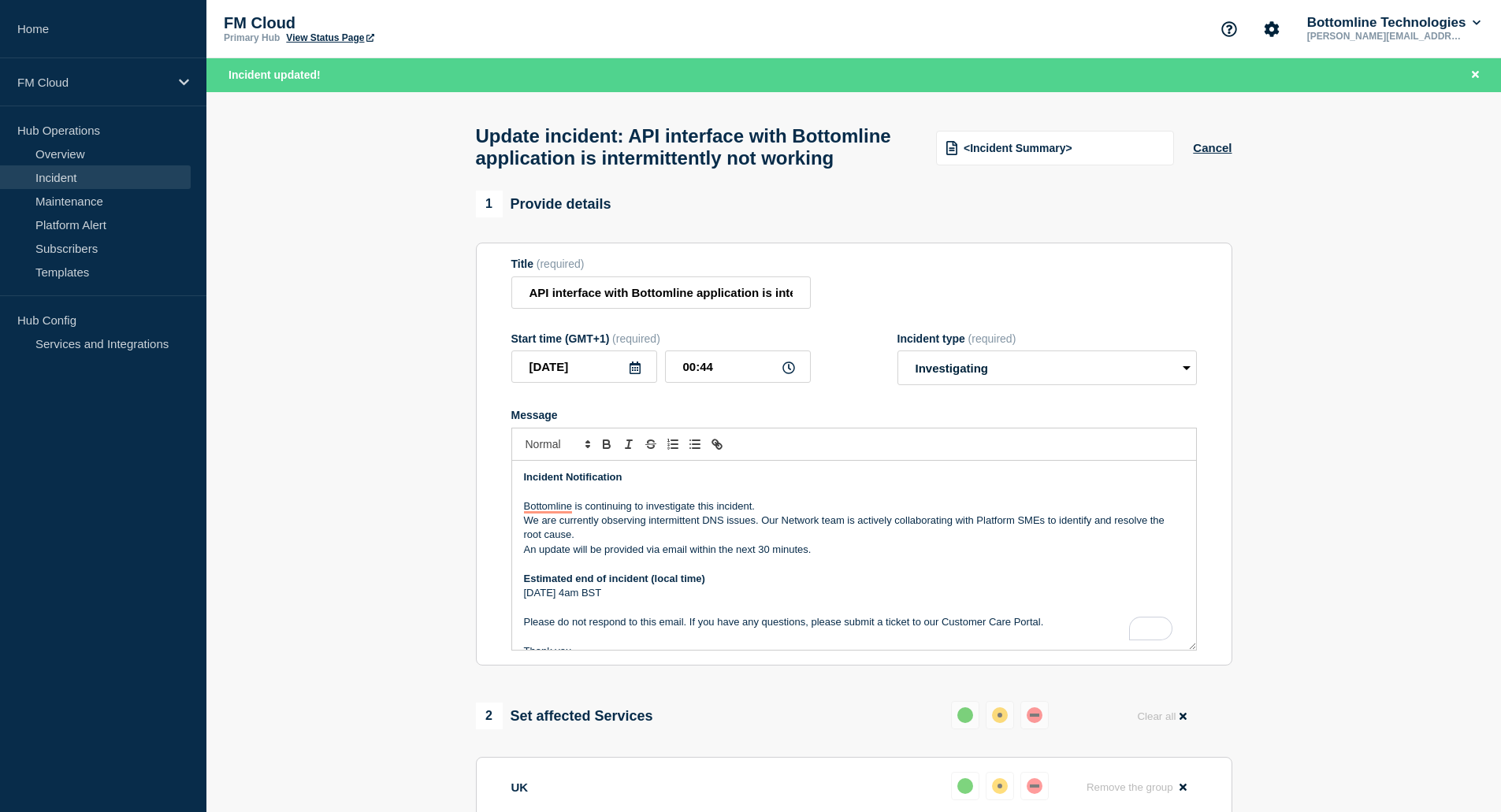
click at [765, 543] on p "We are currently observing intermittent DNS issues. Our Network team is activel…" at bounding box center [854, 528] width 660 height 29
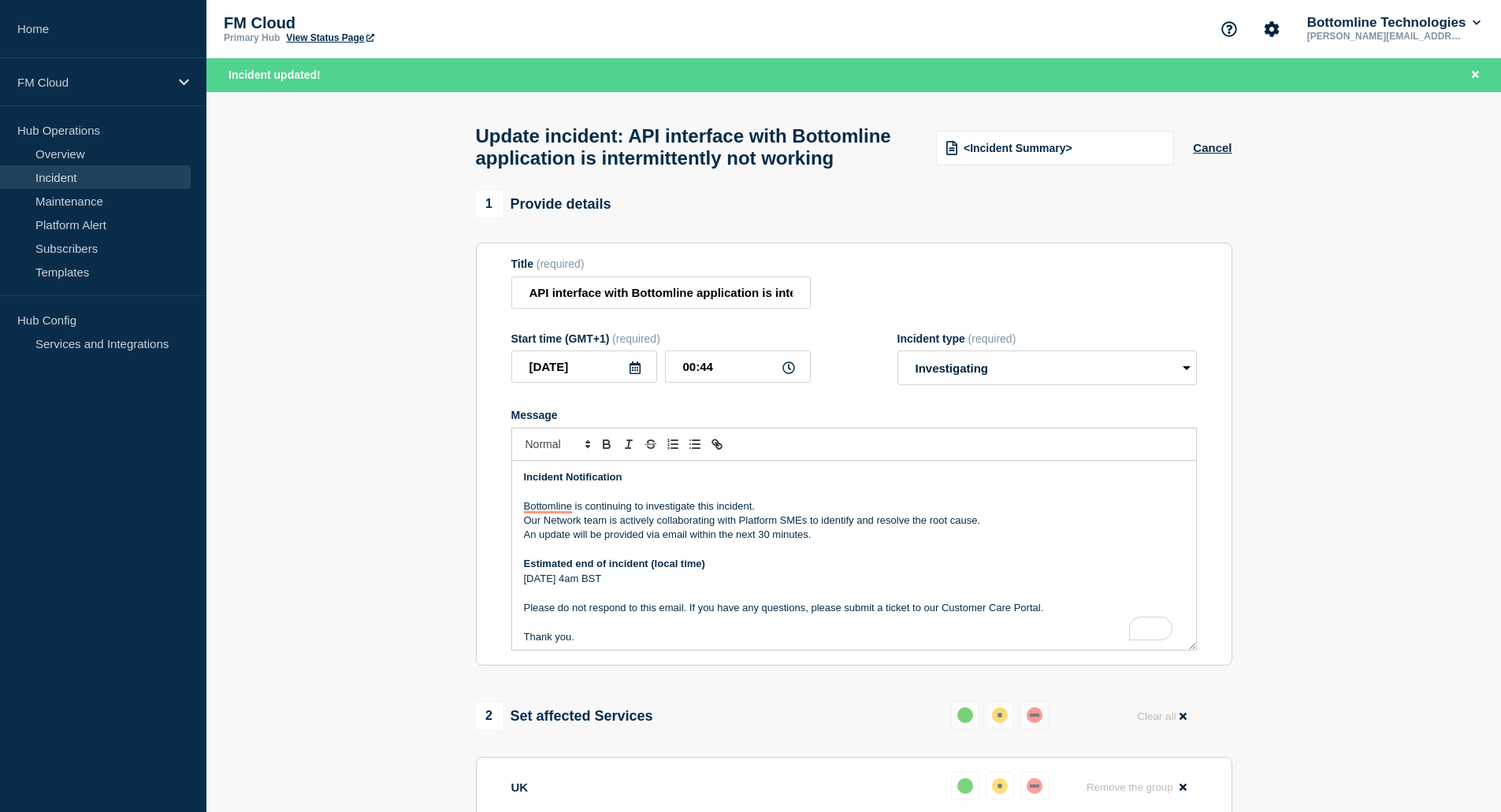
click at [1001, 528] on p "Our Network team is actively collaborating with Platform SMEs to identify and r…" at bounding box center [854, 521] width 660 height 14
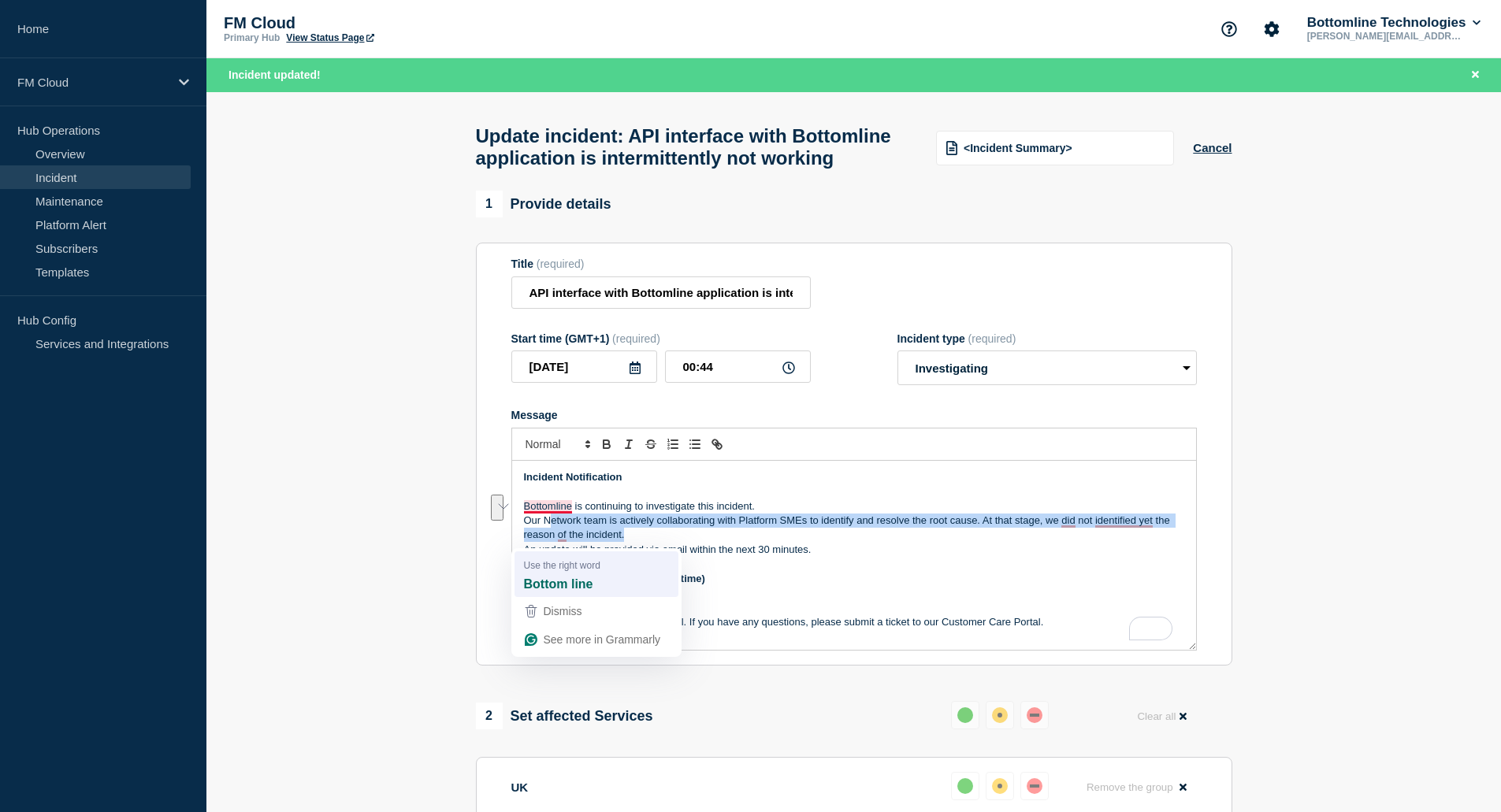
drag, startPoint x: 625, startPoint y: 564, endPoint x: 547, endPoint y: 554, distance: 78.6
click at [547, 554] on html "Home FM Cloud Hub Operations Overview Incident Maintenance Platform Alert Subsc…" at bounding box center [750, 406] width 1501 height 812
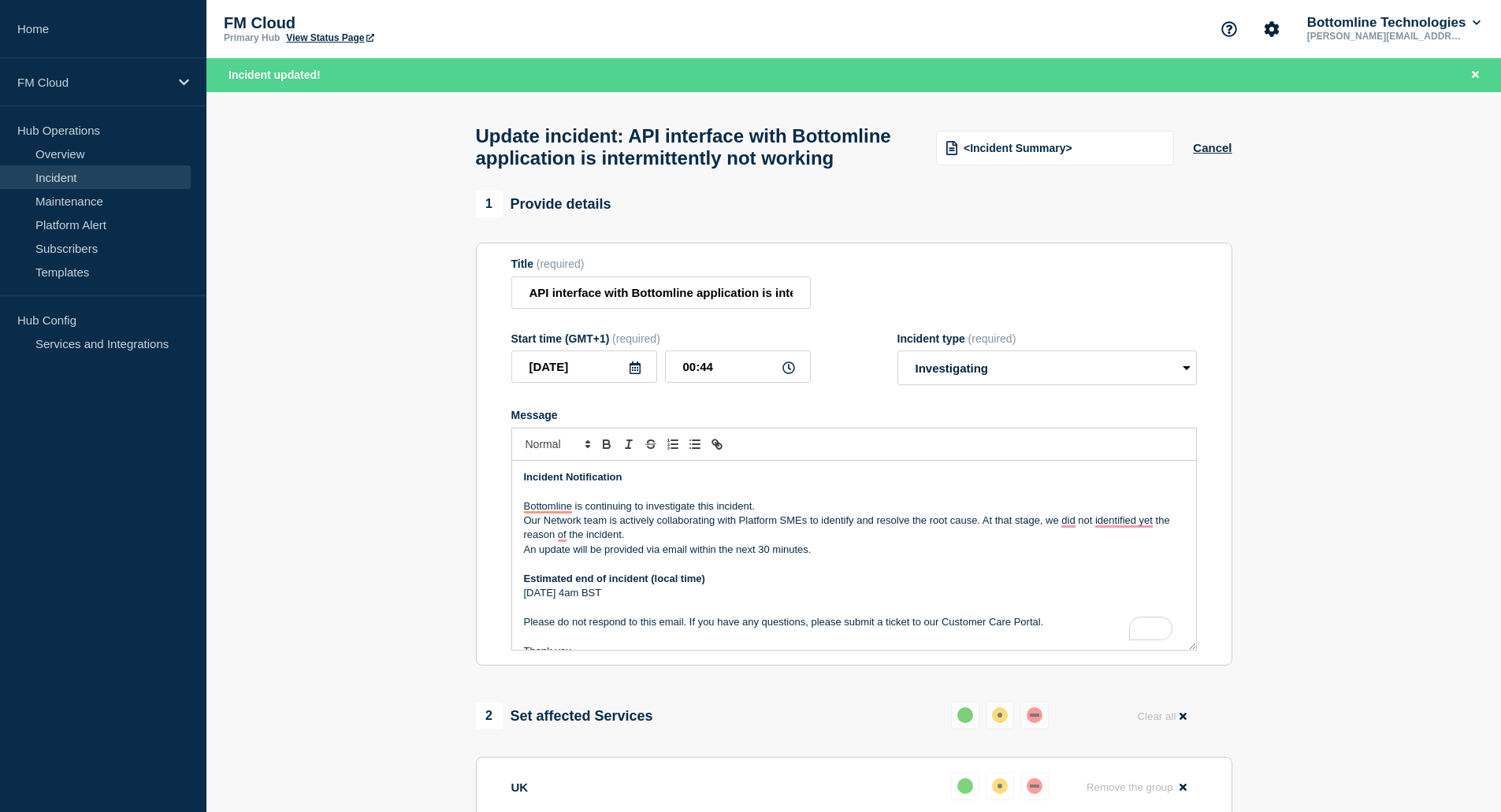
drag, startPoint x: 547, startPoint y: 554, endPoint x: 526, endPoint y: 557, distance: 21.2
click at [526, 543] on p "Our Network team is actively collaborating with Platform SMEs to identify and r…" at bounding box center [854, 528] width 660 height 29
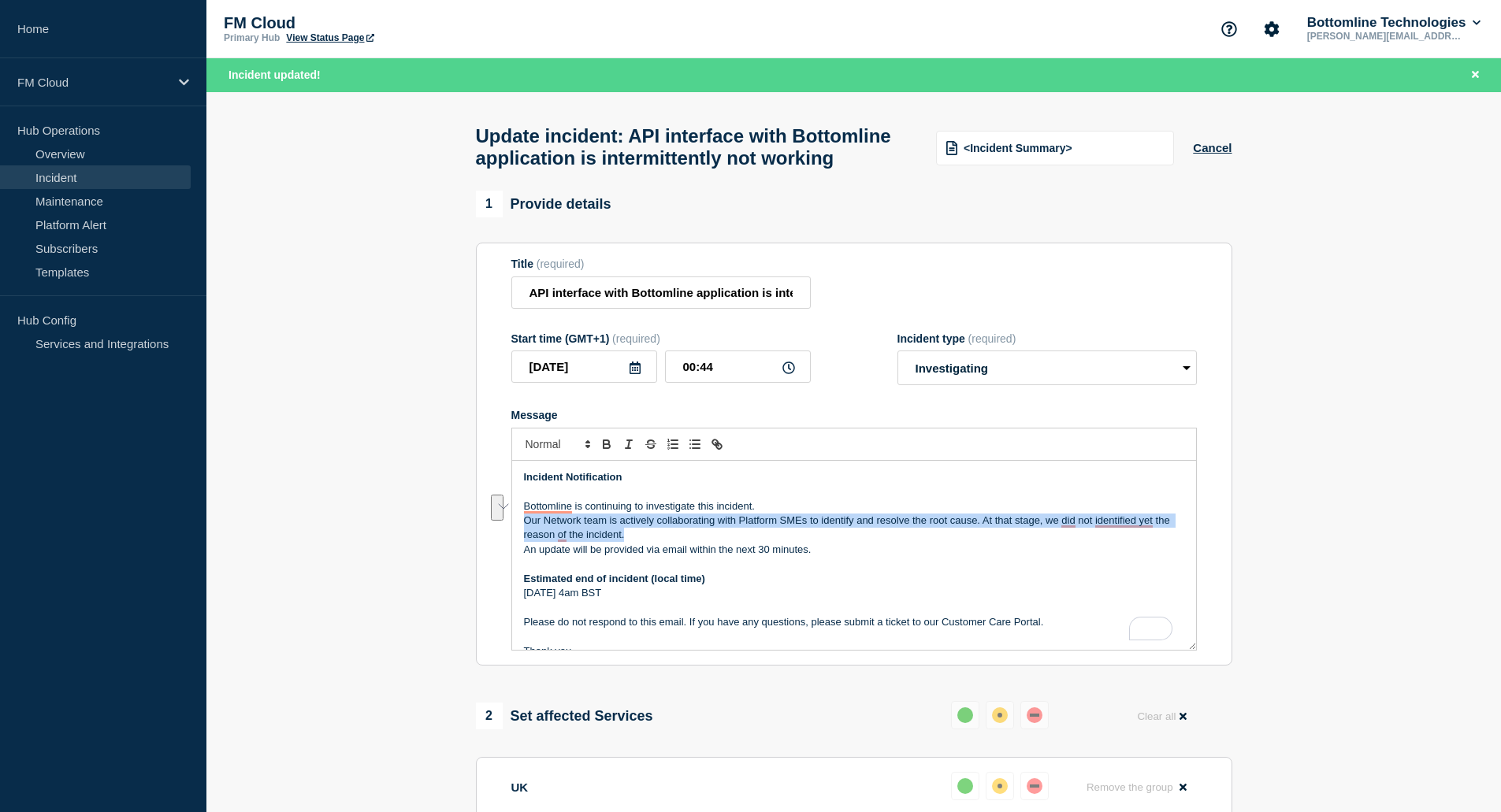
drag, startPoint x: 607, startPoint y: 567, endPoint x: 526, endPoint y: 560, distance: 81.3
click at [526, 543] on p "Our Network team is actively collaborating with Platform SMEs to identify and r…" at bounding box center [854, 528] width 660 height 29
copy p "Our Network team is actively collaborating with Platform SMEs to identify and r…"
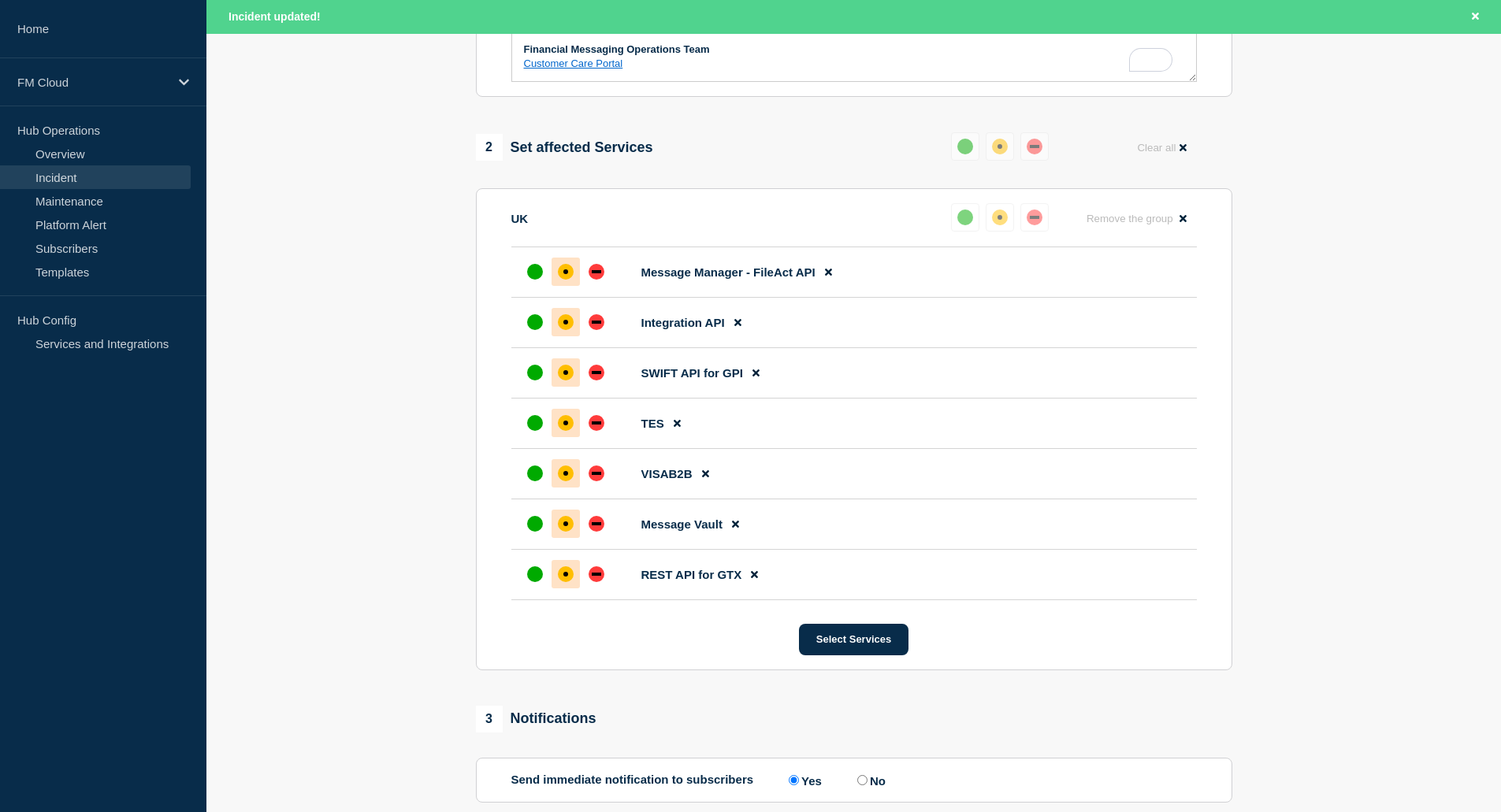
scroll to position [788, 0]
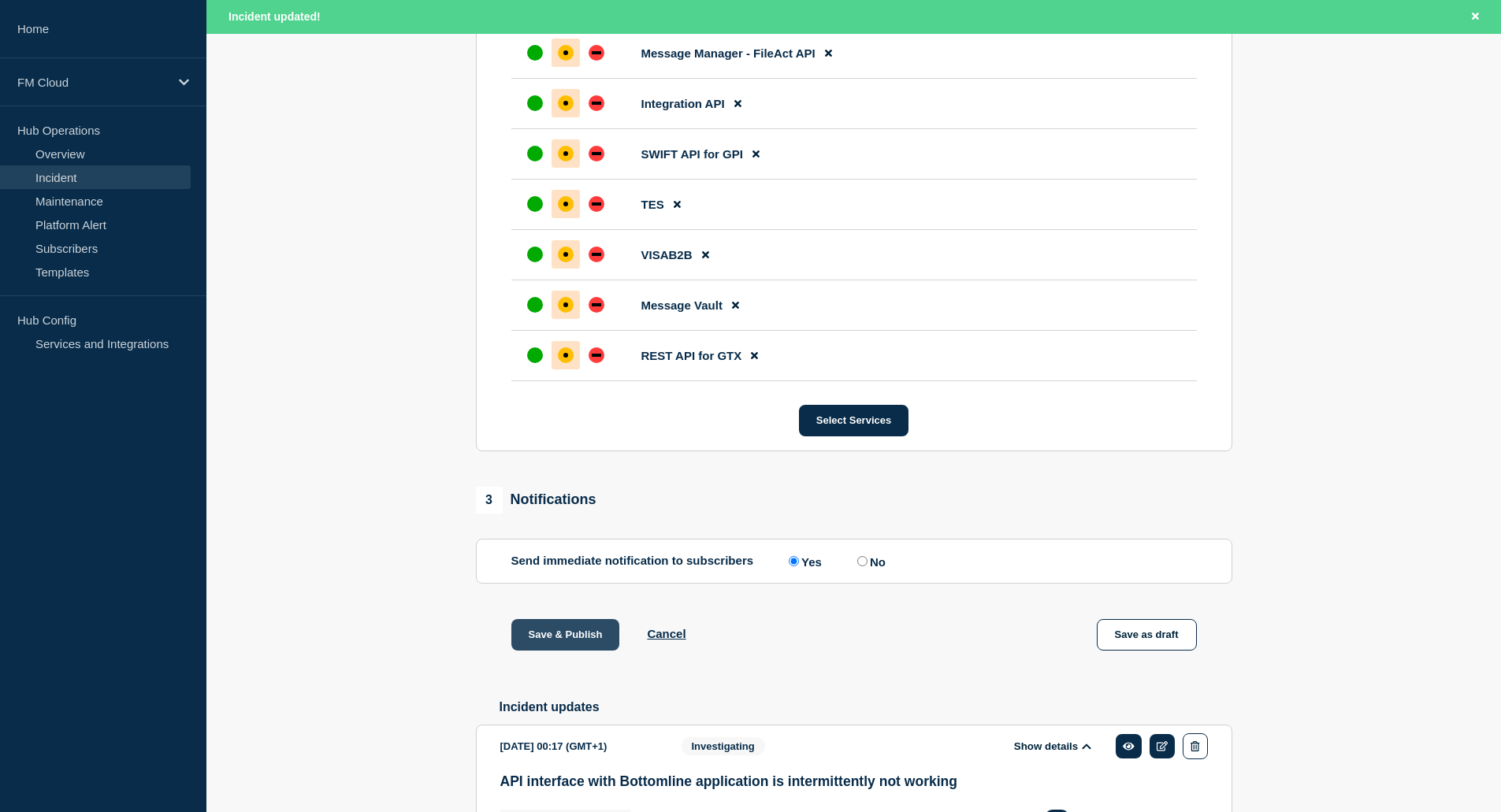
click at [561, 651] on button "Save & Publish" at bounding box center [565, 635] width 109 height 31
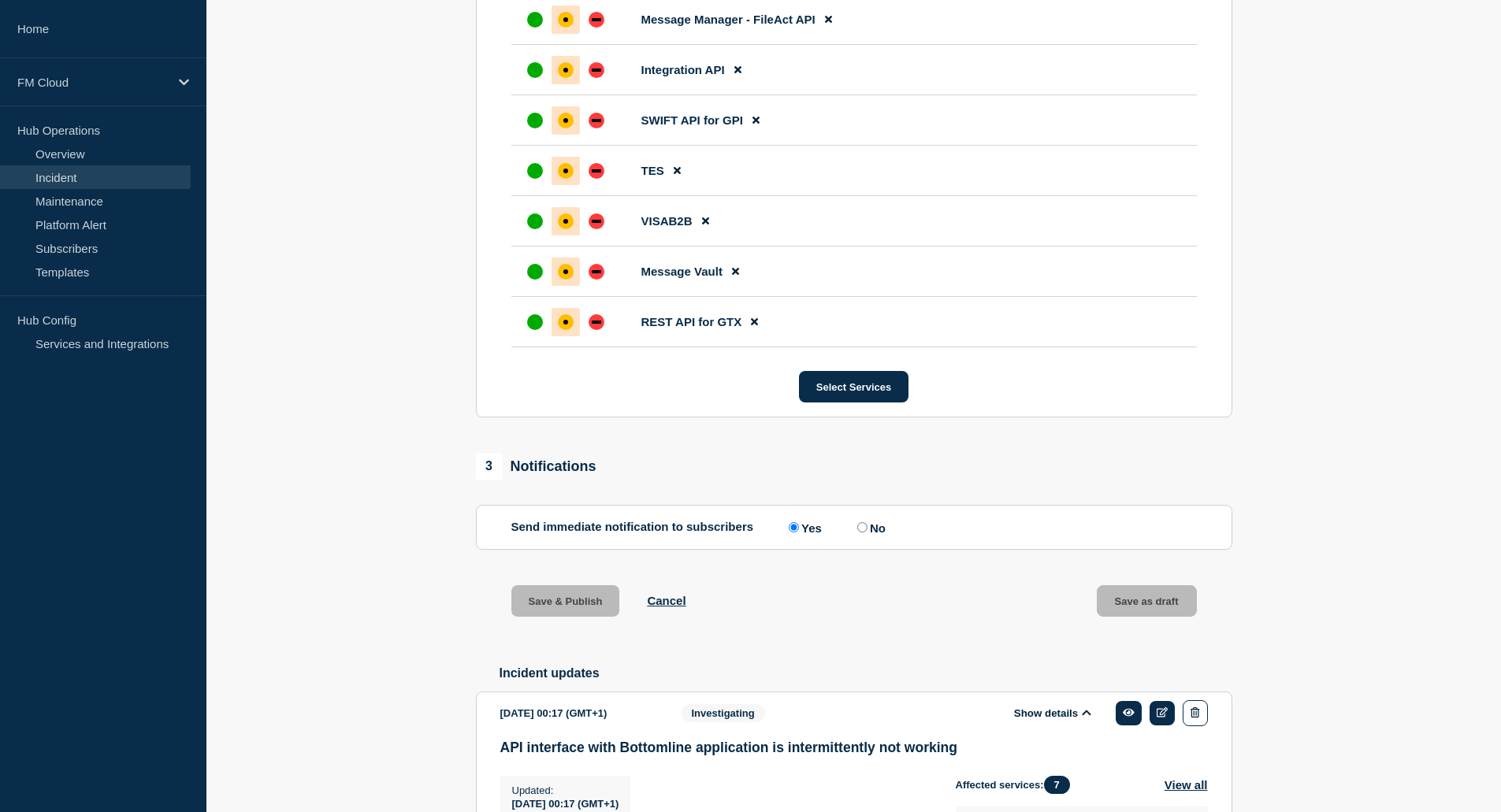
scroll to position [754, 0]
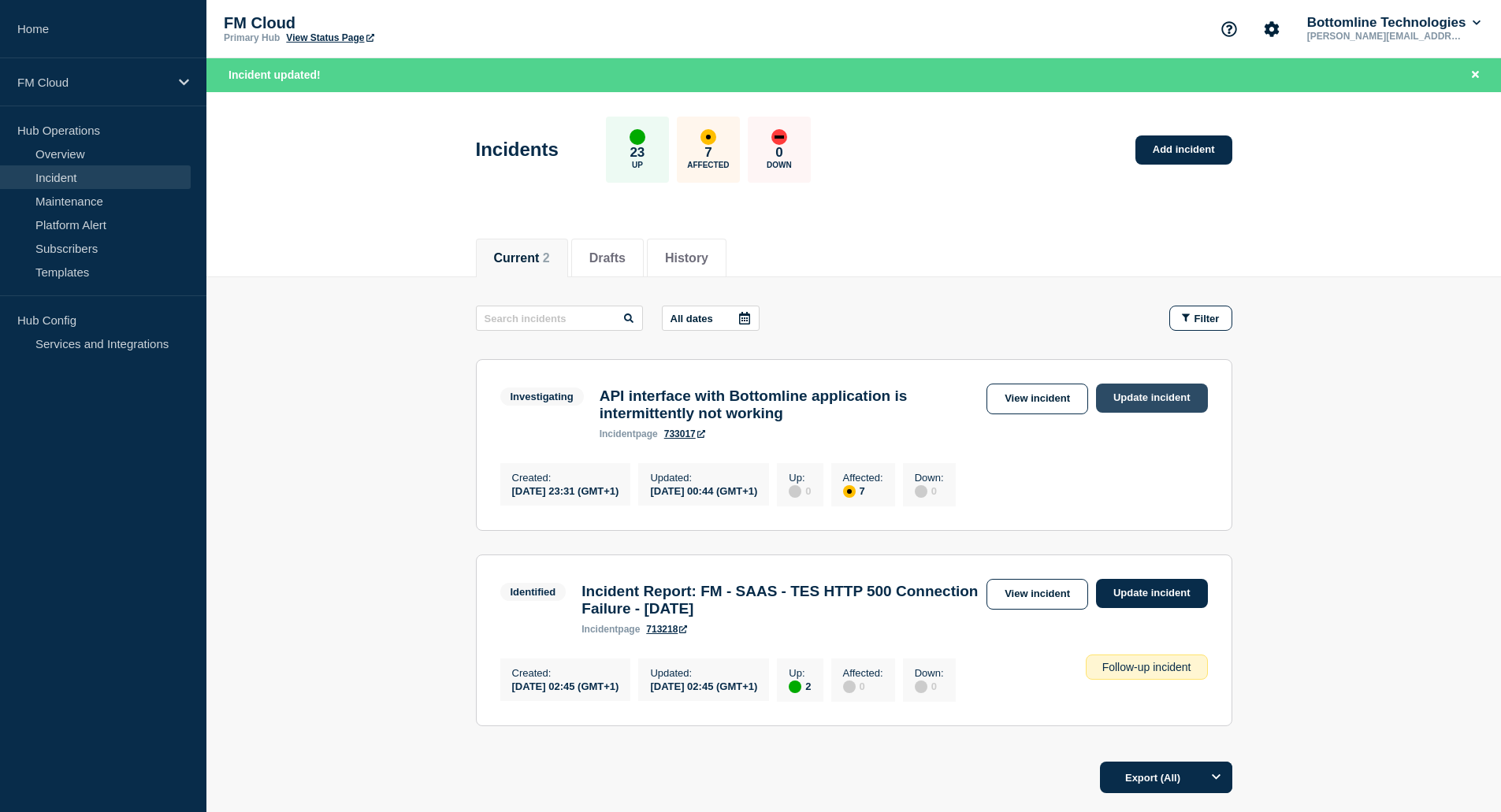
click at [1145, 397] on link "Update incident" at bounding box center [1152, 398] width 112 height 29
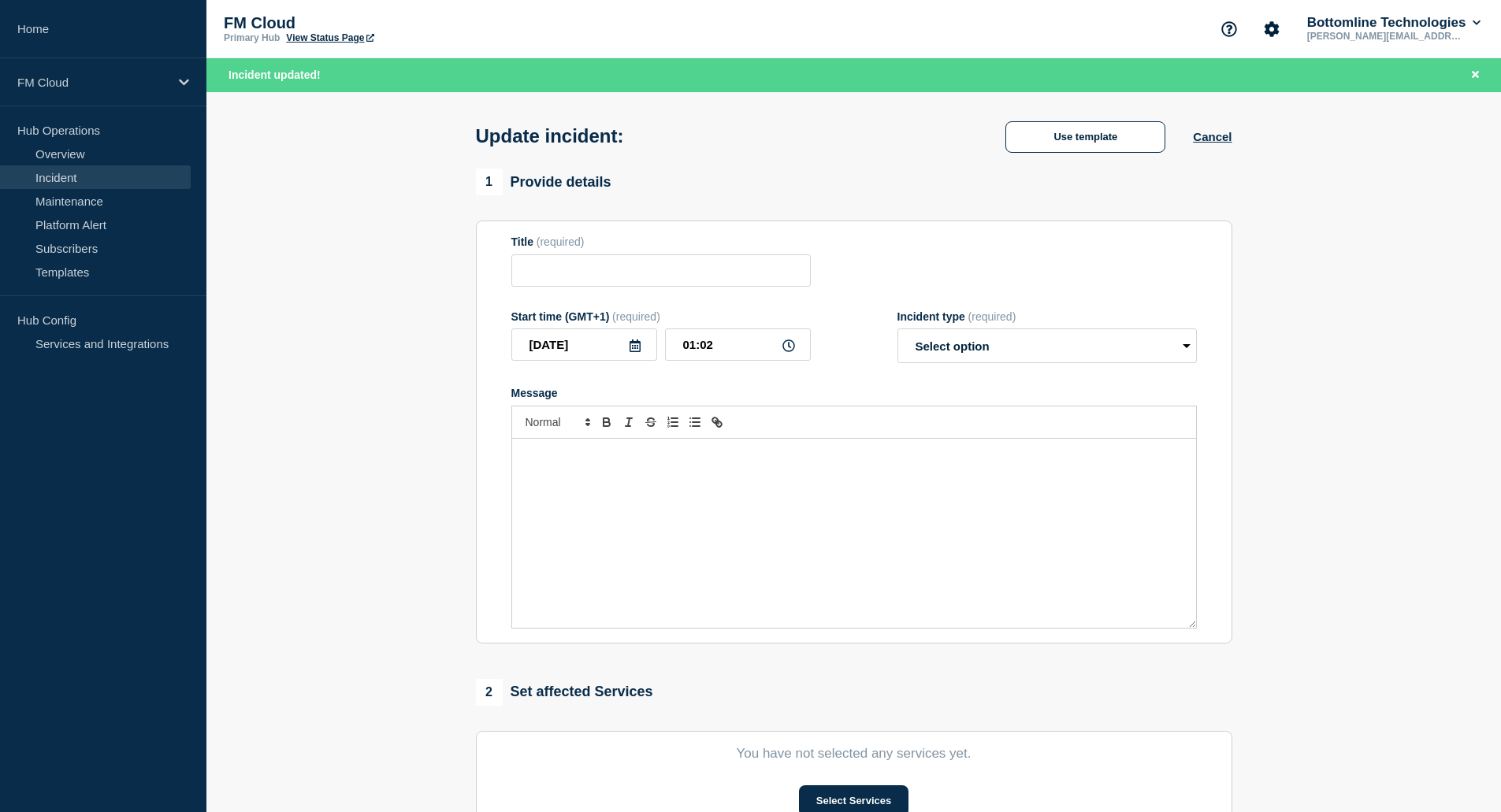
type input "API interface with Bottomline application is intermittently not working"
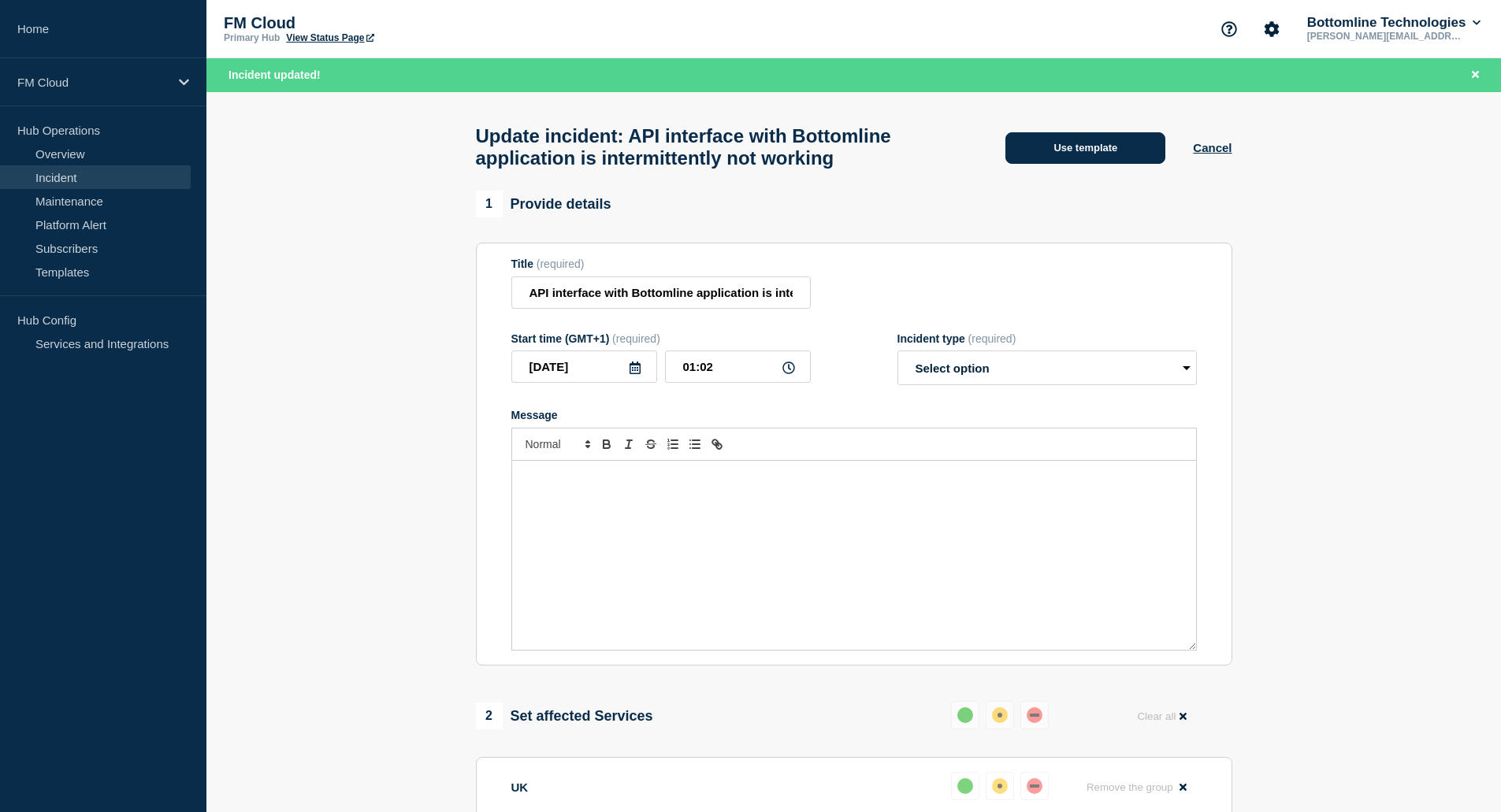
click at [1075, 150] on button "Use template" at bounding box center [1085, 147] width 160 height 31
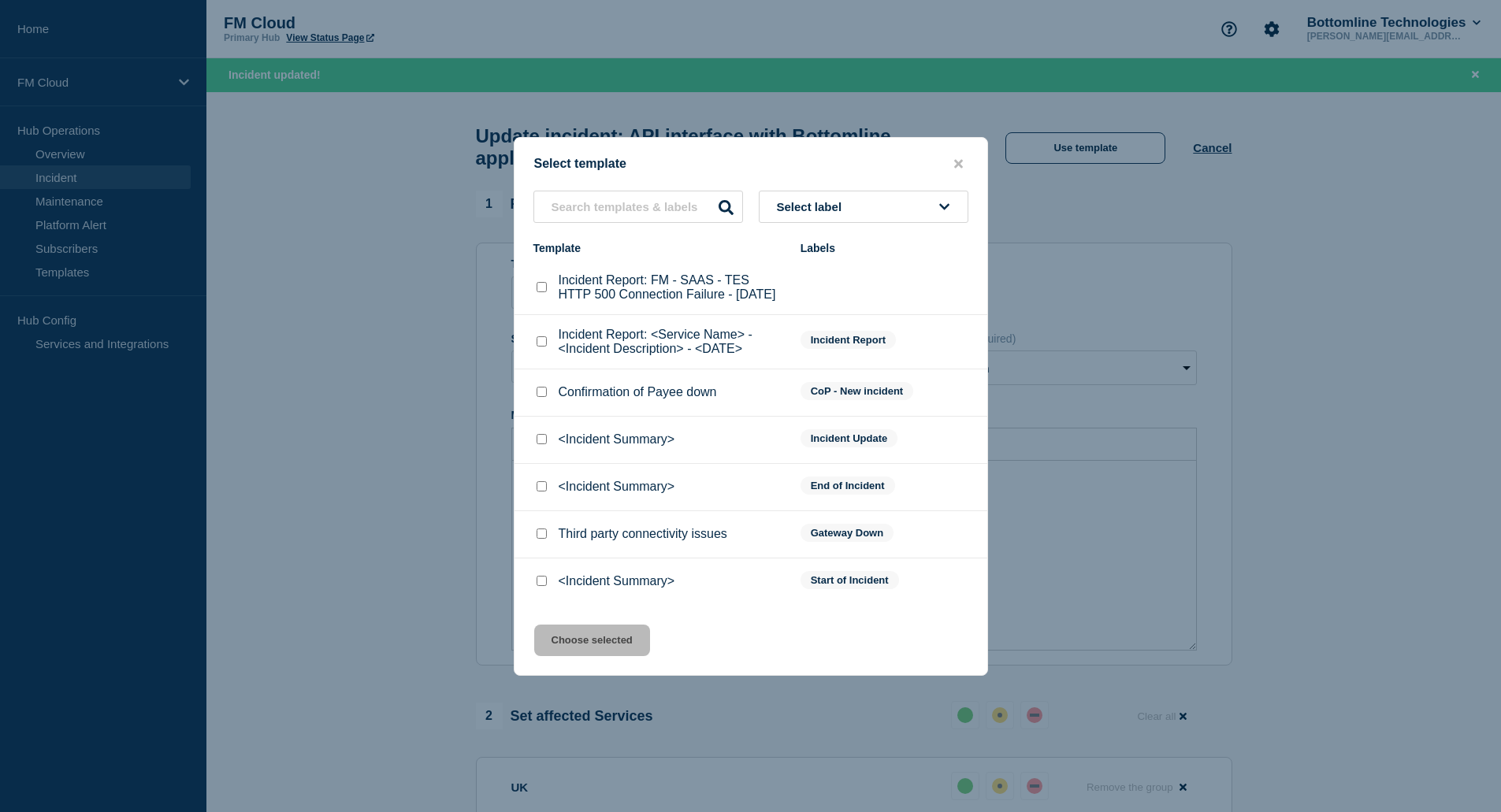
click at [541, 492] on input "<Incident Summary> checkbox" at bounding box center [542, 486] width 10 height 10
checkbox input "true"
click at [598, 652] on button "Choose selected" at bounding box center [592, 640] width 116 height 31
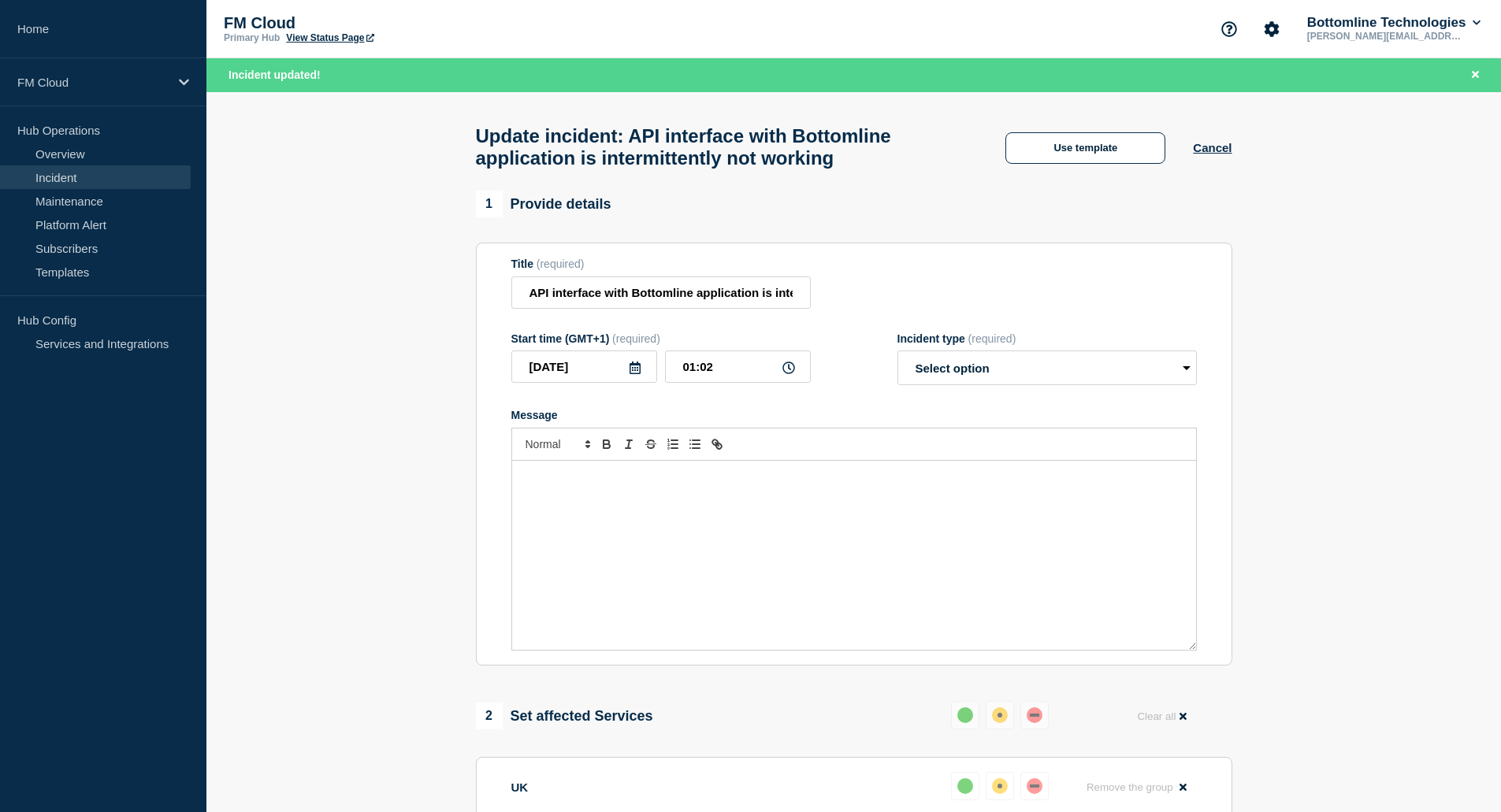
click at [598, 649] on button "Choose selected" at bounding box center [592, 633] width 116 height 31
select select "resolved"
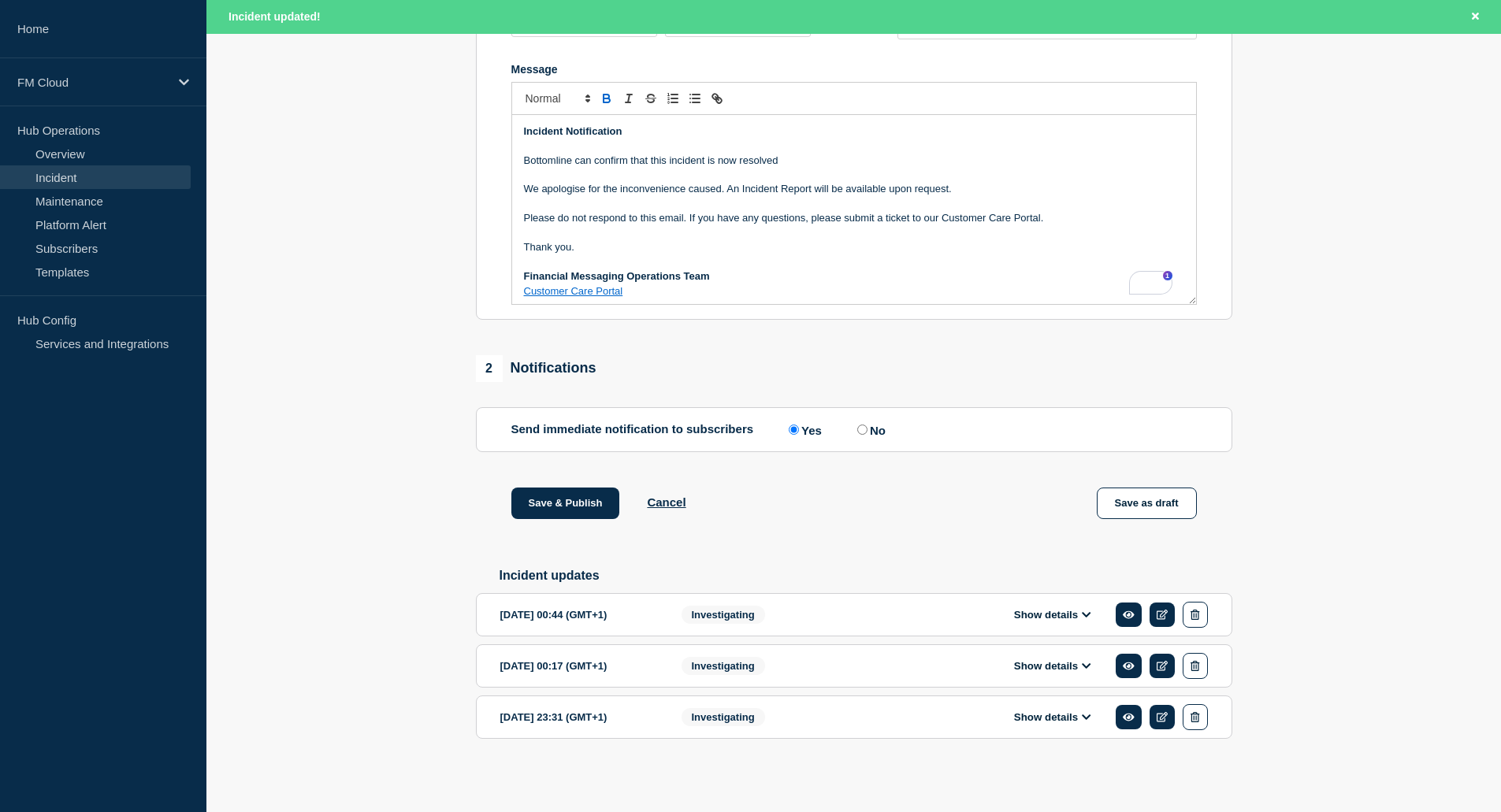
scroll to position [384, 0]
click at [537, 501] on button "Save & Publish" at bounding box center [565, 503] width 109 height 31
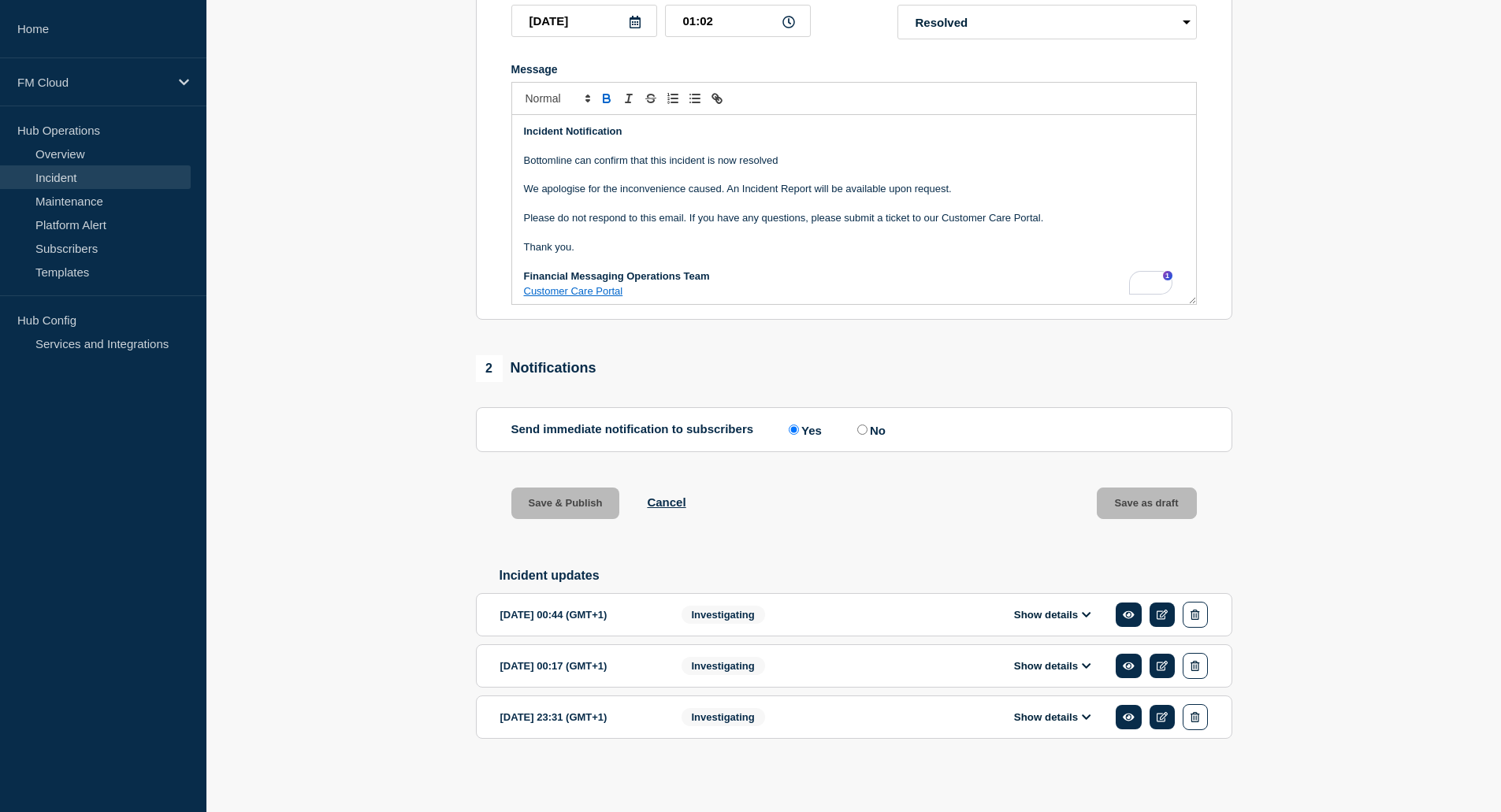
scroll to position [351, 0]
